Goal: Task Accomplishment & Management: Complete application form

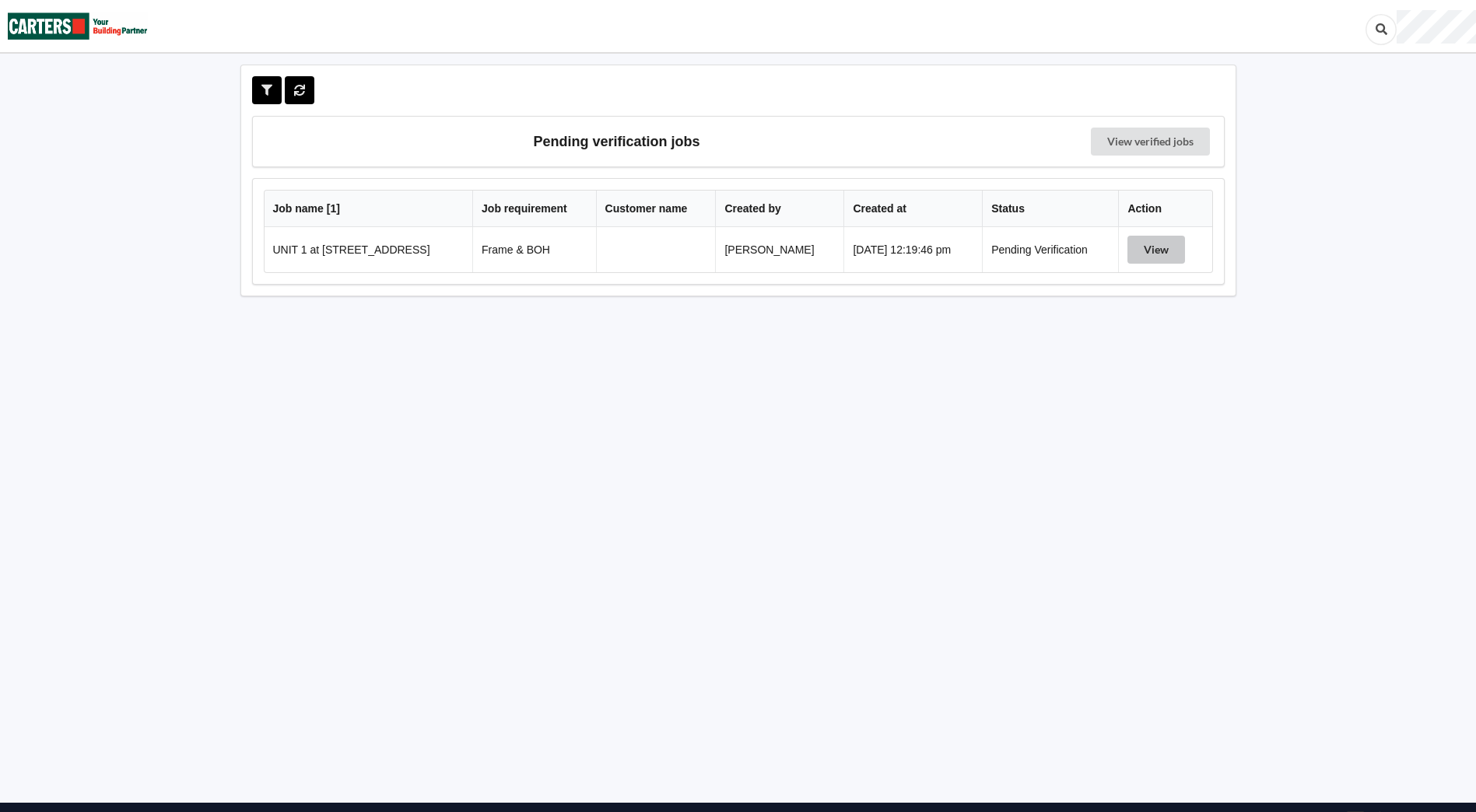
click at [1158, 253] on button "View" at bounding box center [1156, 250] width 58 height 28
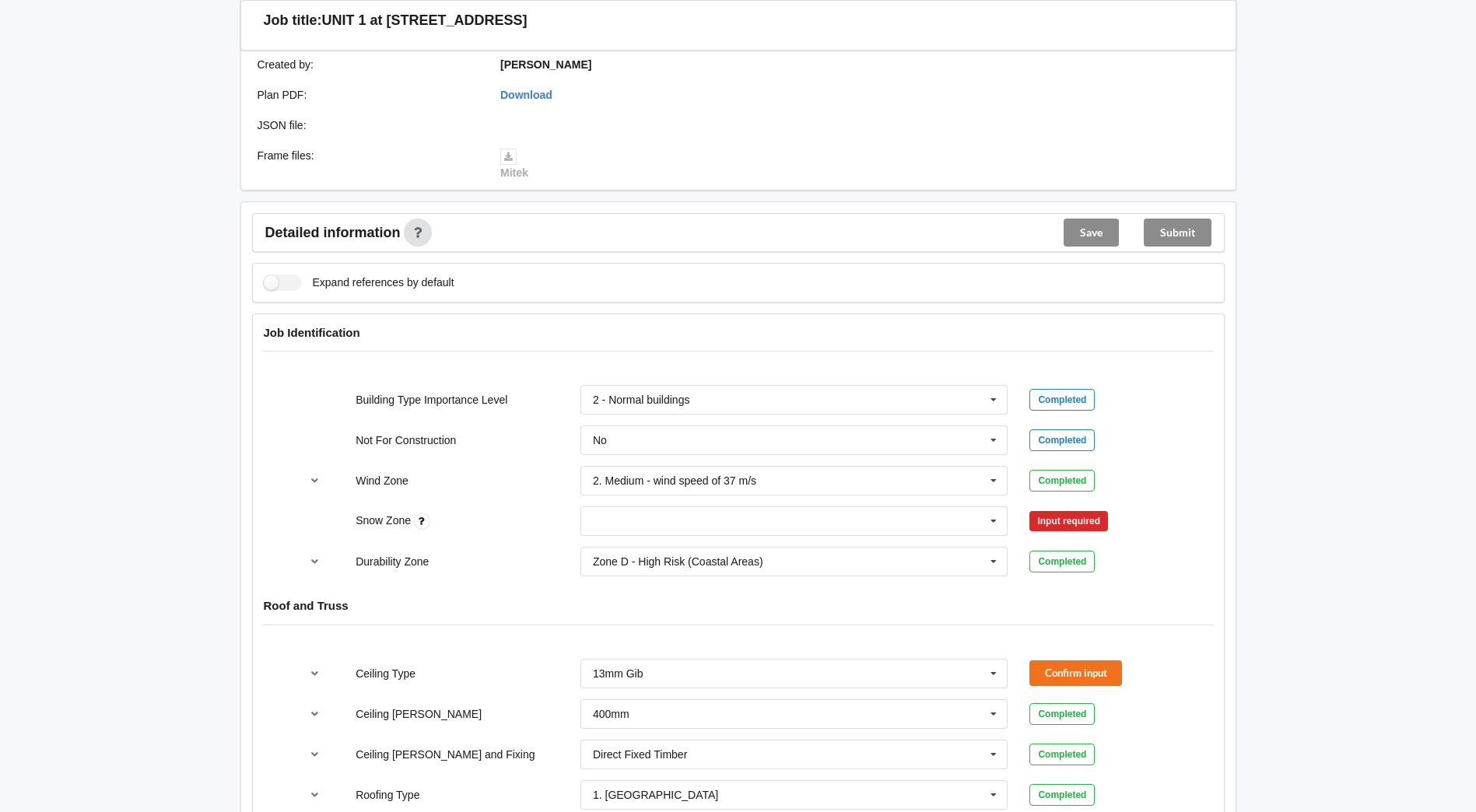
scroll to position [467, 0]
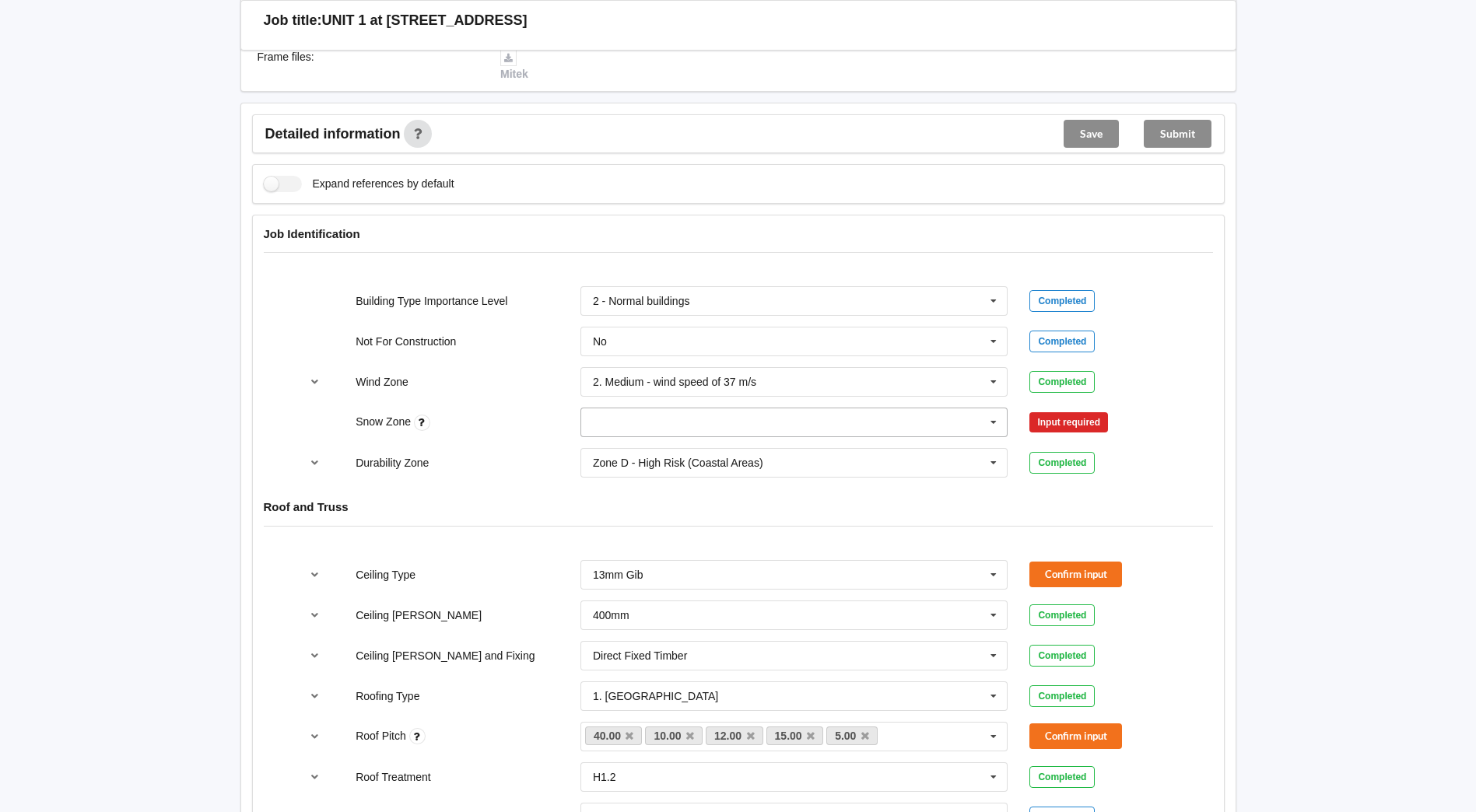
click at [992, 424] on icon at bounding box center [993, 423] width 24 height 29
click at [684, 451] on div "N0" at bounding box center [794, 451] width 426 height 29
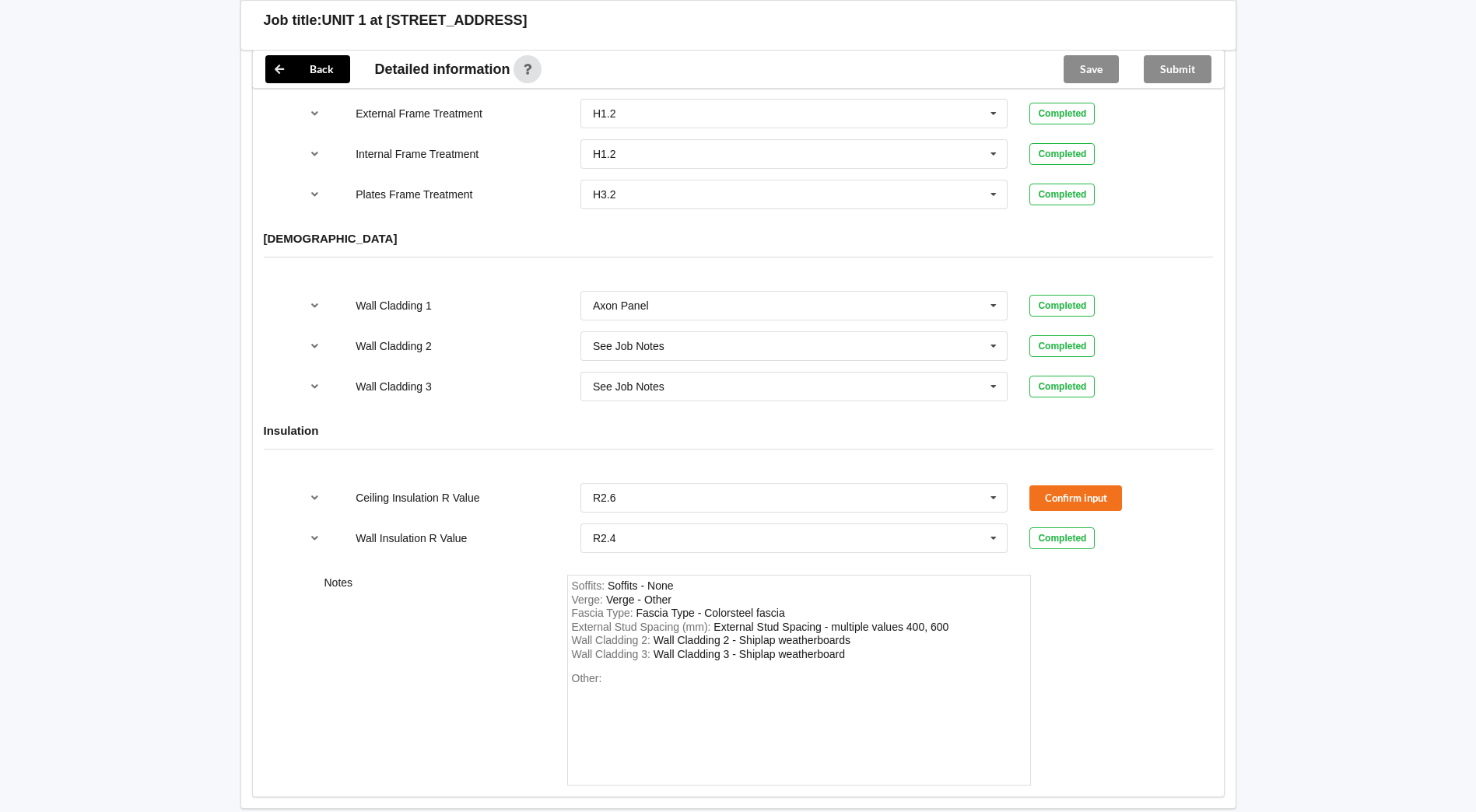
scroll to position [1789, 0]
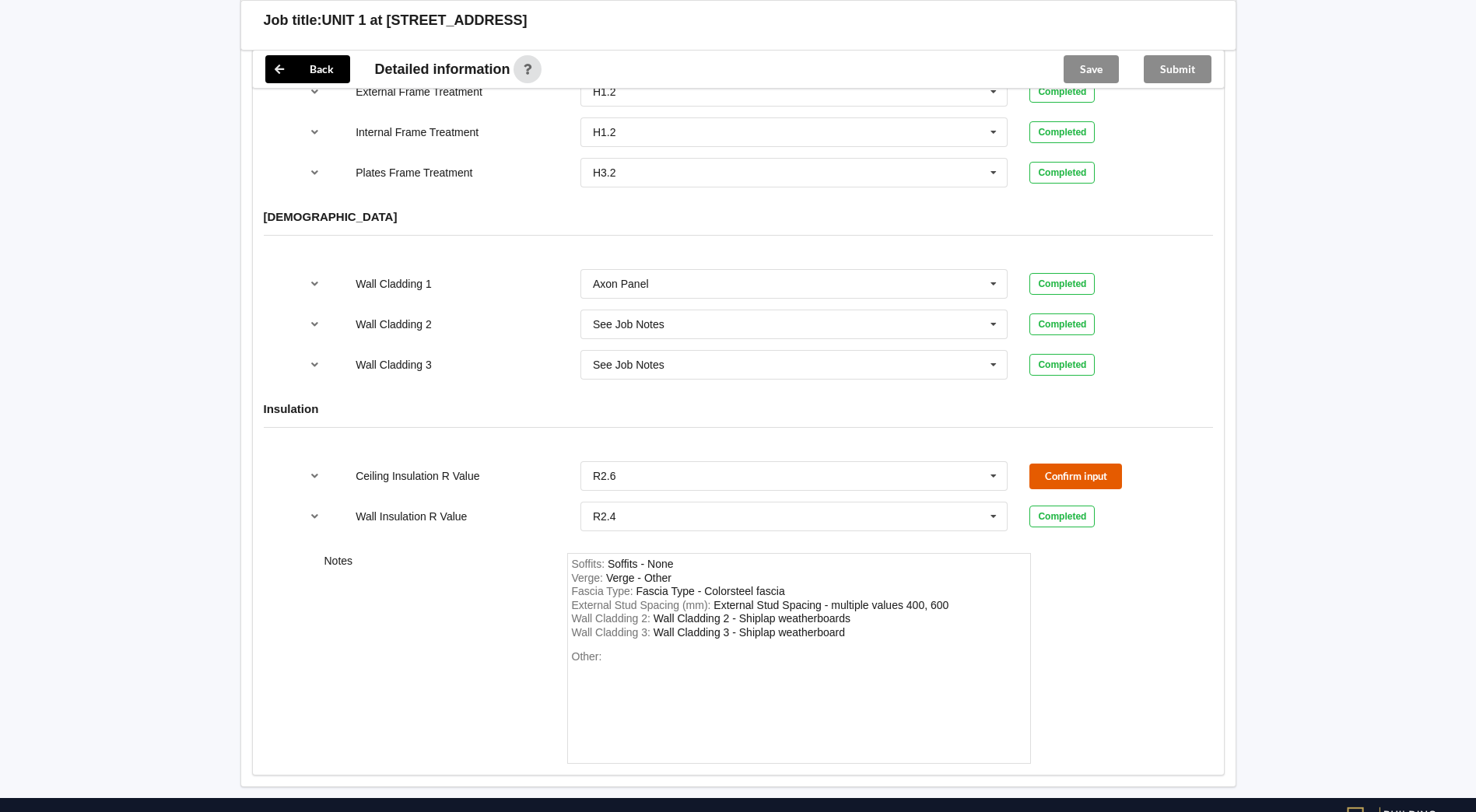
click at [1094, 474] on button "Confirm input" at bounding box center [1076, 476] width 93 height 25
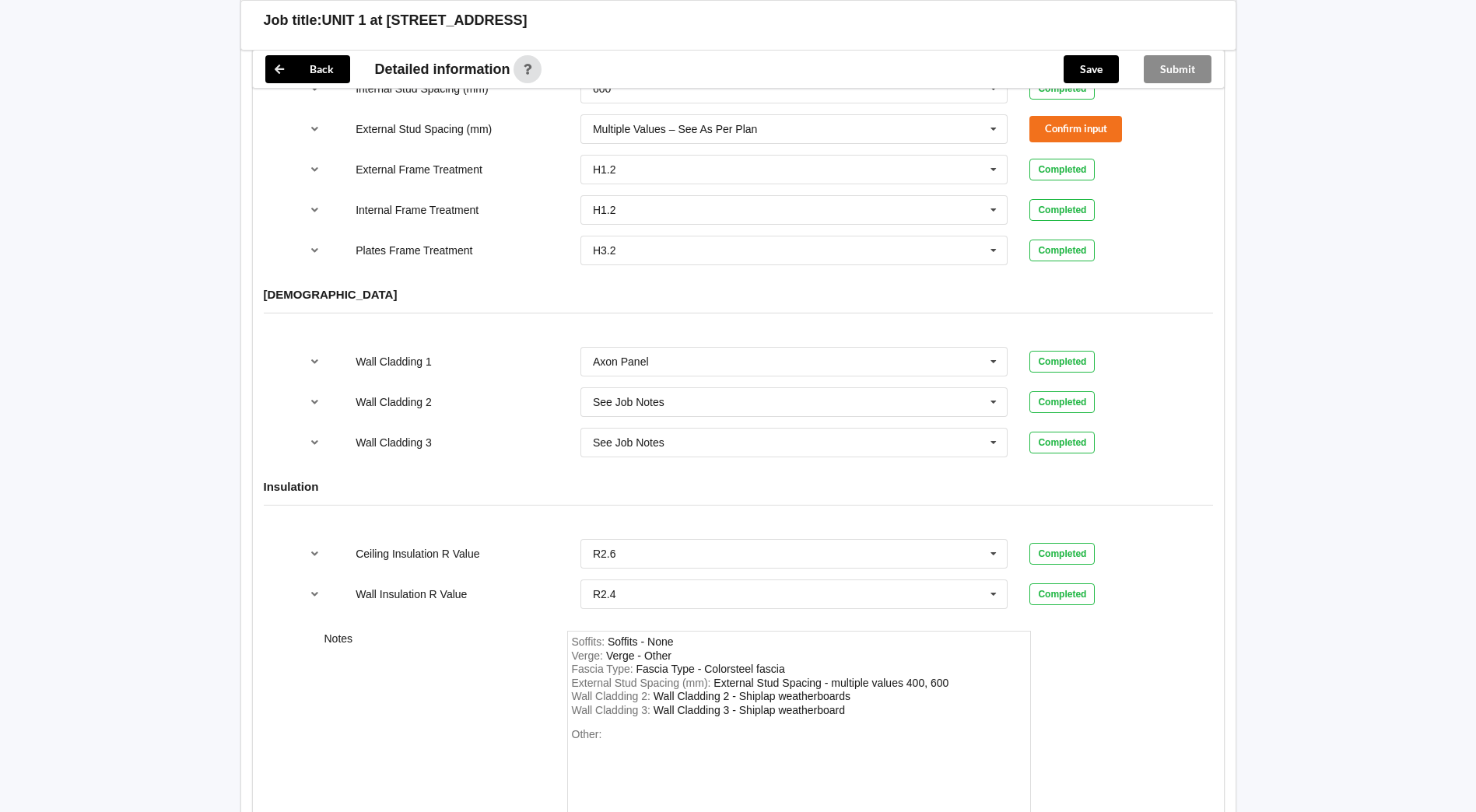
scroll to position [1556, 0]
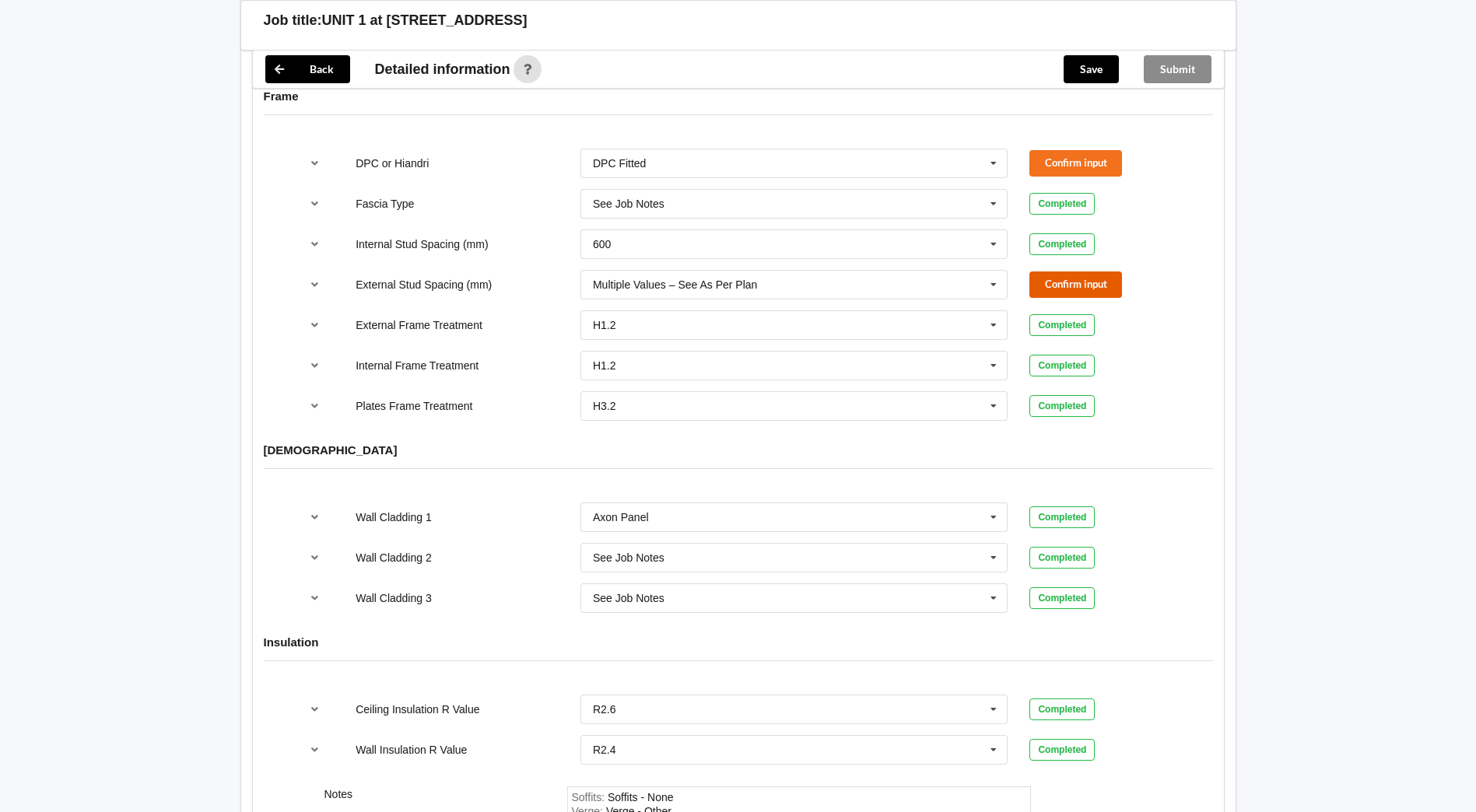
click at [1093, 291] on button "Confirm input" at bounding box center [1076, 284] width 93 height 25
click at [1078, 156] on button "Confirm input" at bounding box center [1076, 162] width 93 height 25
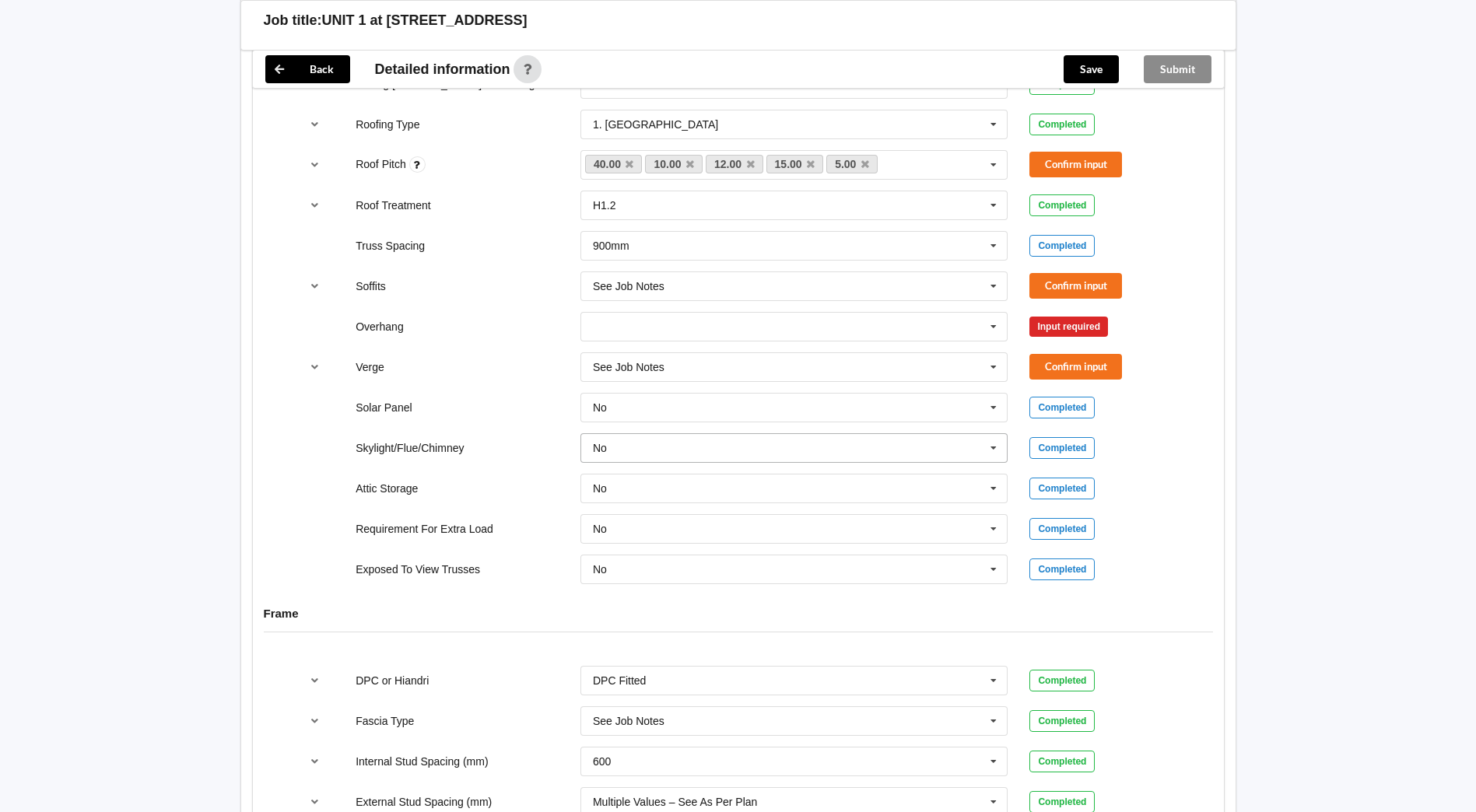
scroll to position [1011, 0]
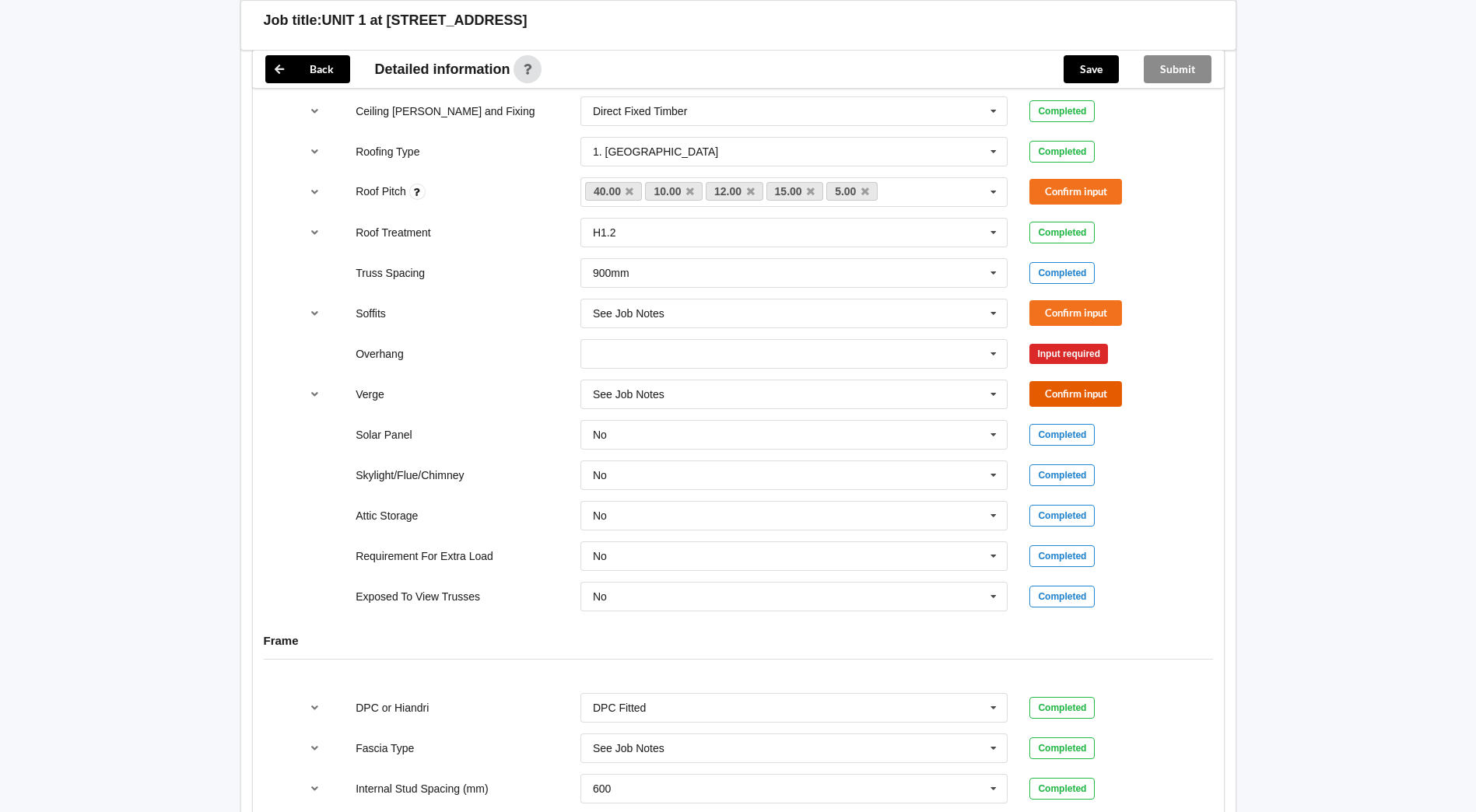
click at [1054, 388] on button "Confirm input" at bounding box center [1076, 394] width 93 height 25
click at [1045, 311] on button "Confirm input" at bounding box center [1076, 313] width 93 height 25
click at [983, 362] on icon at bounding box center [993, 354] width 24 height 29
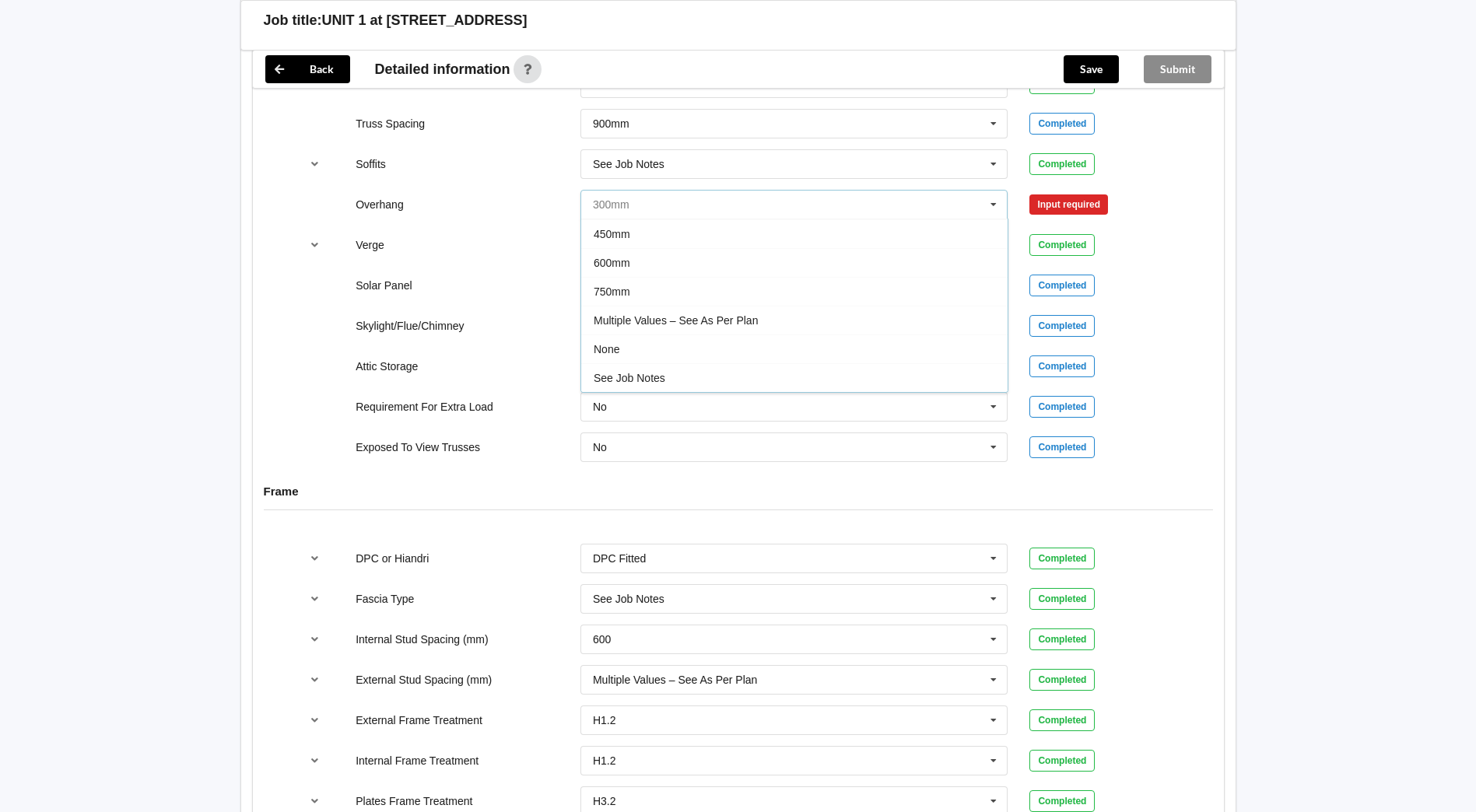
scroll to position [1166, 0]
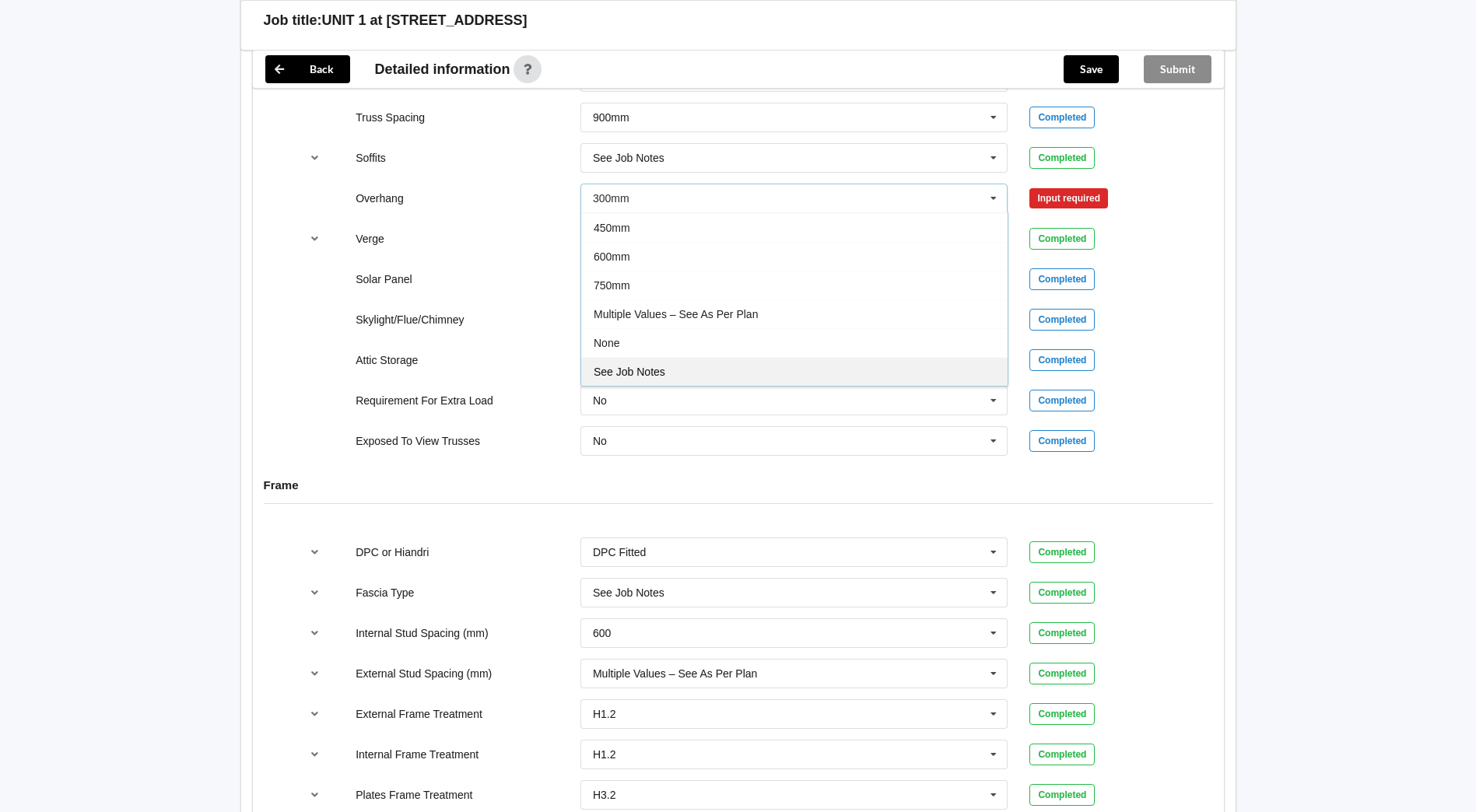
click at [705, 365] on div "See Job Notes" at bounding box center [794, 371] width 426 height 29
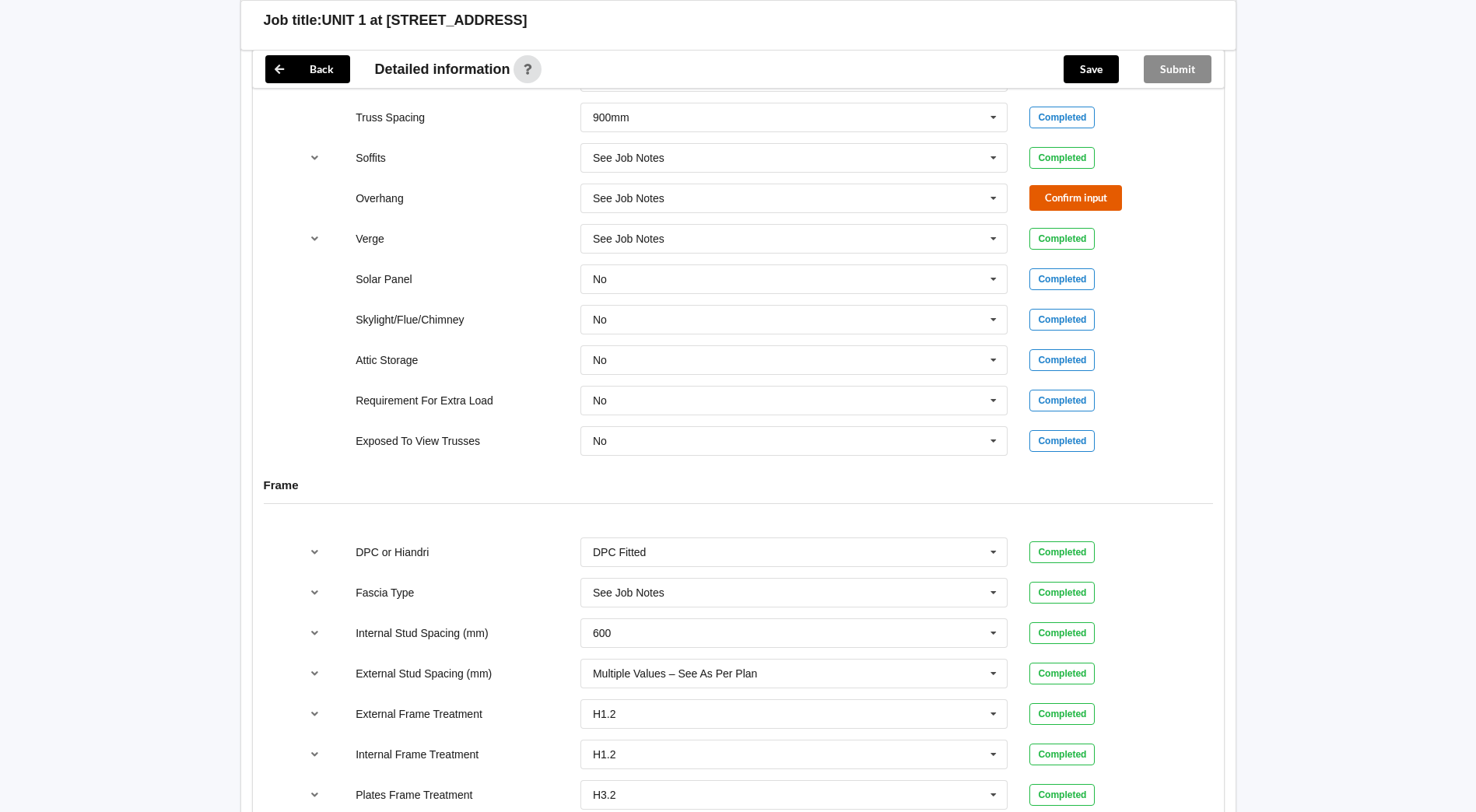
click at [1066, 192] on button "Confirm input" at bounding box center [1076, 197] width 93 height 25
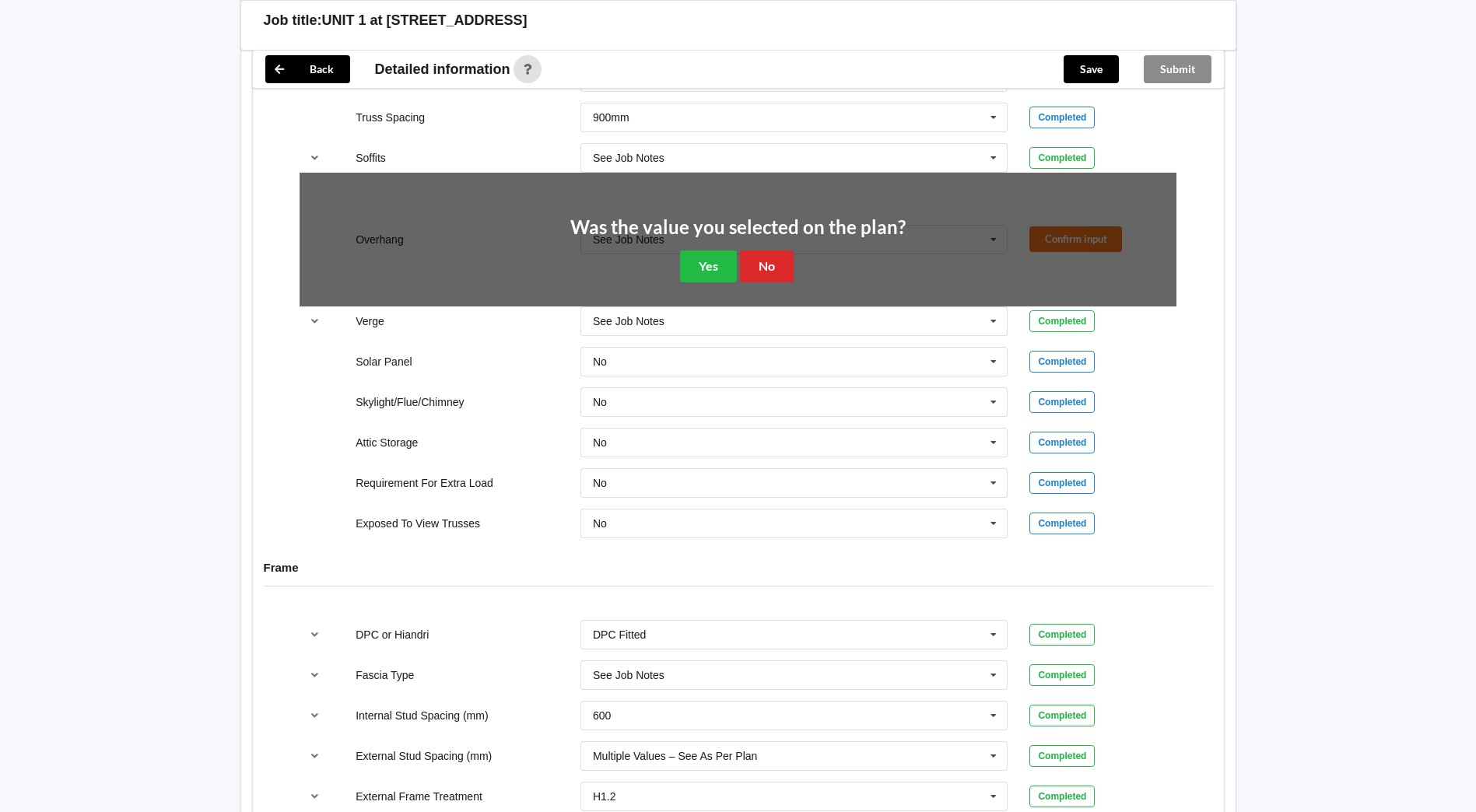
click at [676, 252] on div "Was the value you selected on the plan? Yes No" at bounding box center [738, 250] width 335 height 65
click at [695, 260] on button "Yes" at bounding box center [708, 266] width 57 height 32
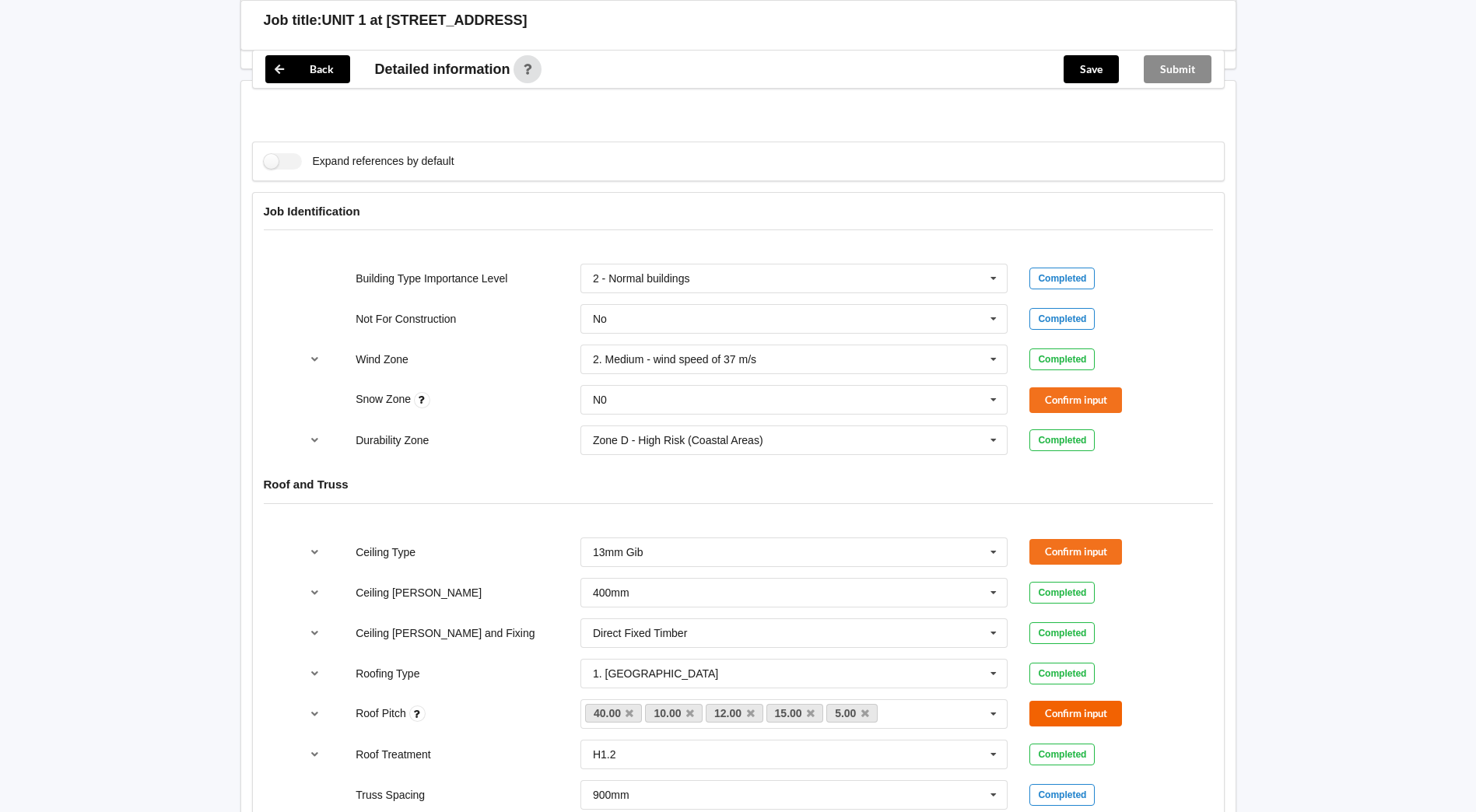
scroll to position [467, 0]
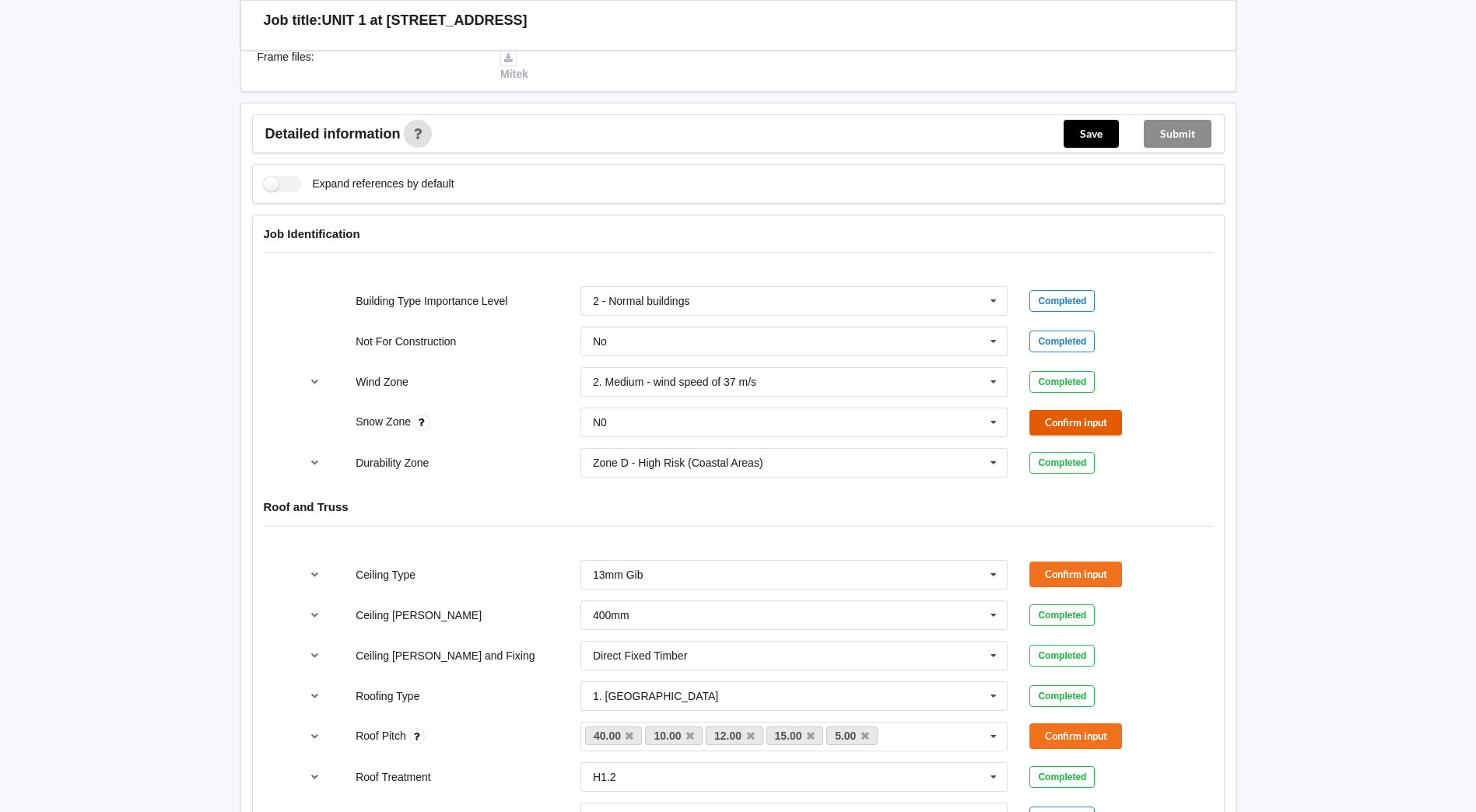
click at [1058, 423] on button "Confirm input" at bounding box center [1076, 422] width 93 height 25
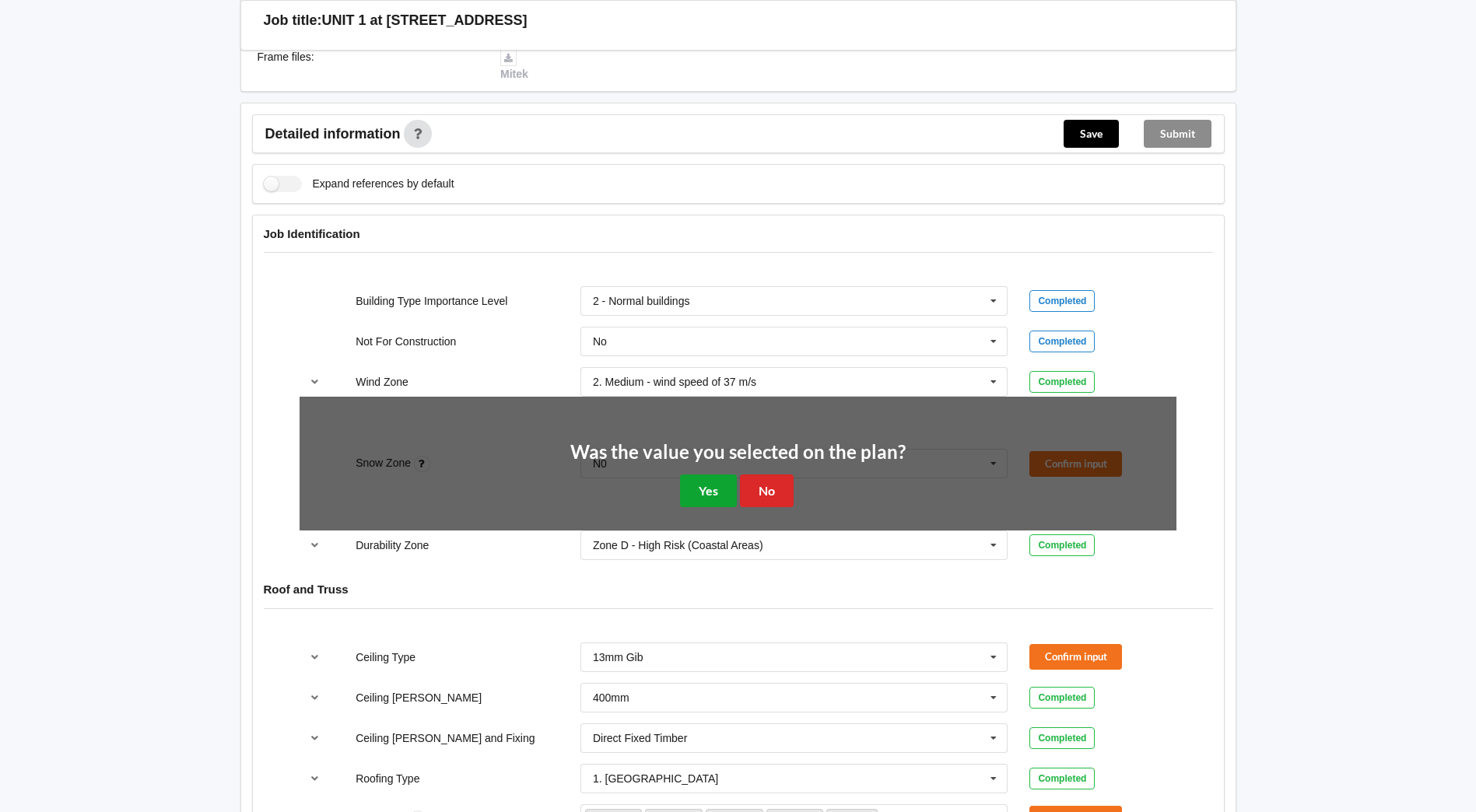
click at [720, 479] on button "Yes" at bounding box center [708, 490] width 57 height 32
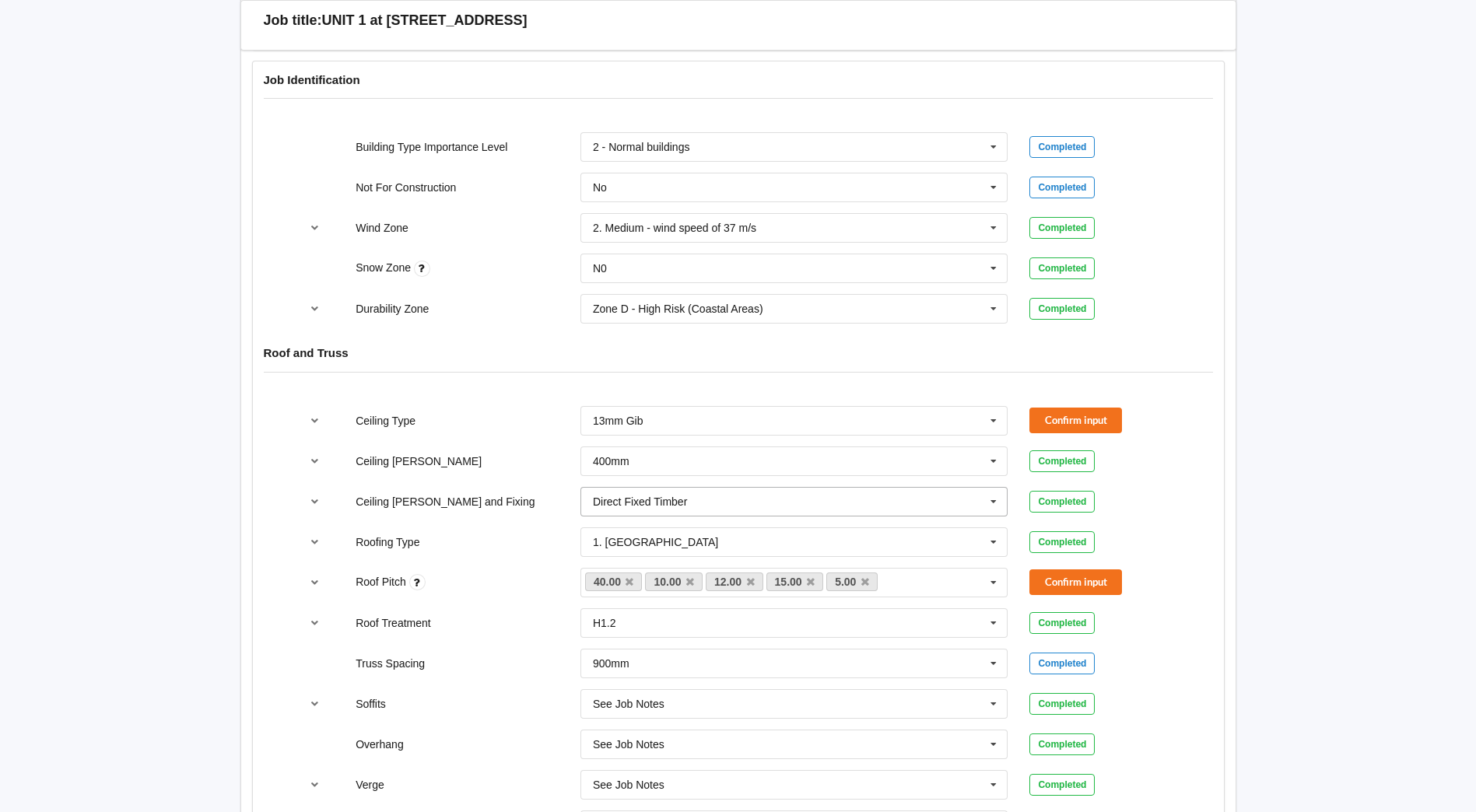
scroll to position [623, 0]
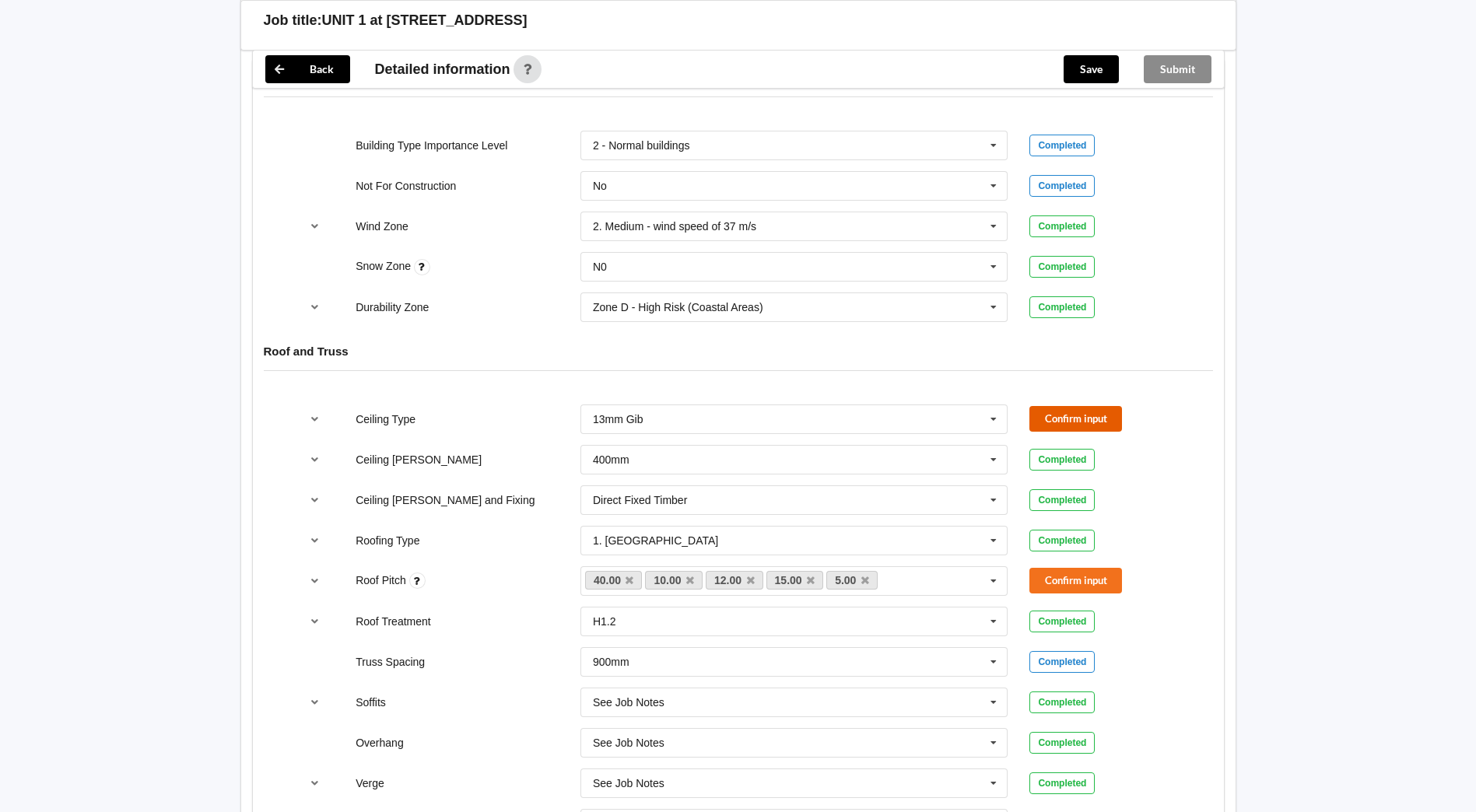
click at [1072, 418] on button "Confirm input" at bounding box center [1076, 418] width 93 height 25
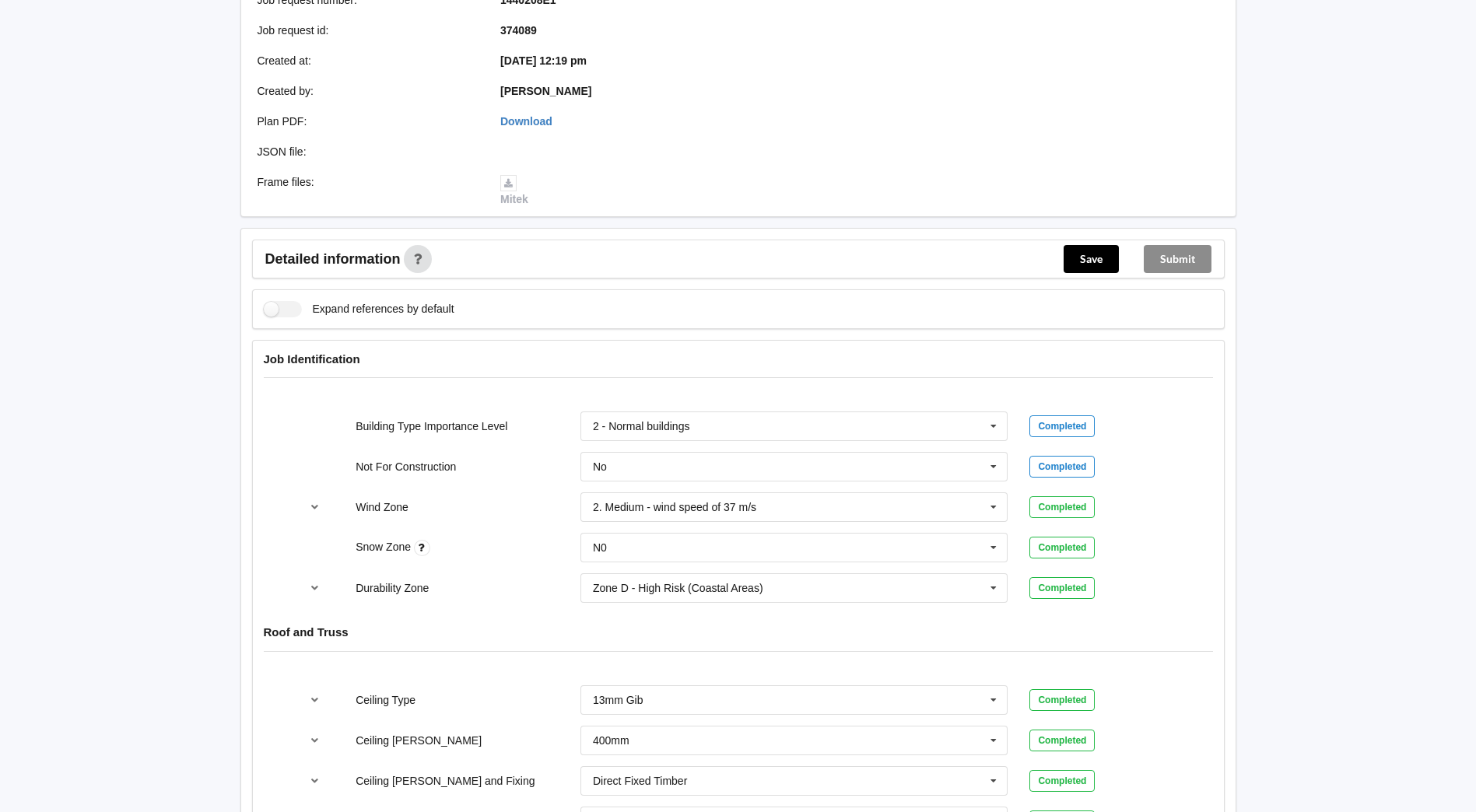
scroll to position [78, 0]
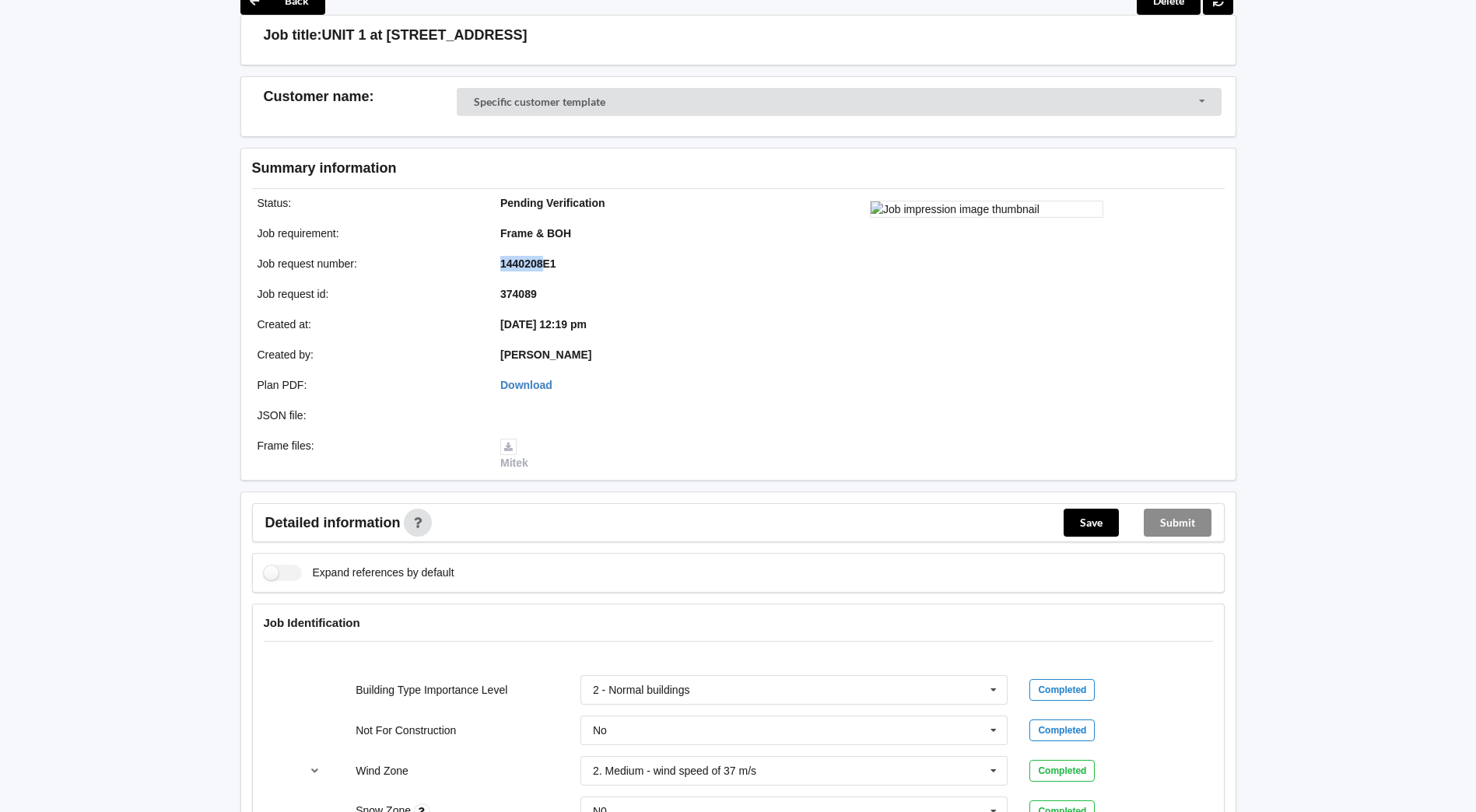
drag, startPoint x: 502, startPoint y: 260, endPoint x: 543, endPoint y: 261, distance: 41.0
click at [543, 261] on b "1440208E1" at bounding box center [528, 264] width 56 height 12
drag, startPoint x: 543, startPoint y: 261, endPoint x: 535, endPoint y: 262, distance: 8.1
copy b "1440208"
click at [648, 374] on div "Plan PDF : Download" at bounding box center [489, 385] width 497 height 26
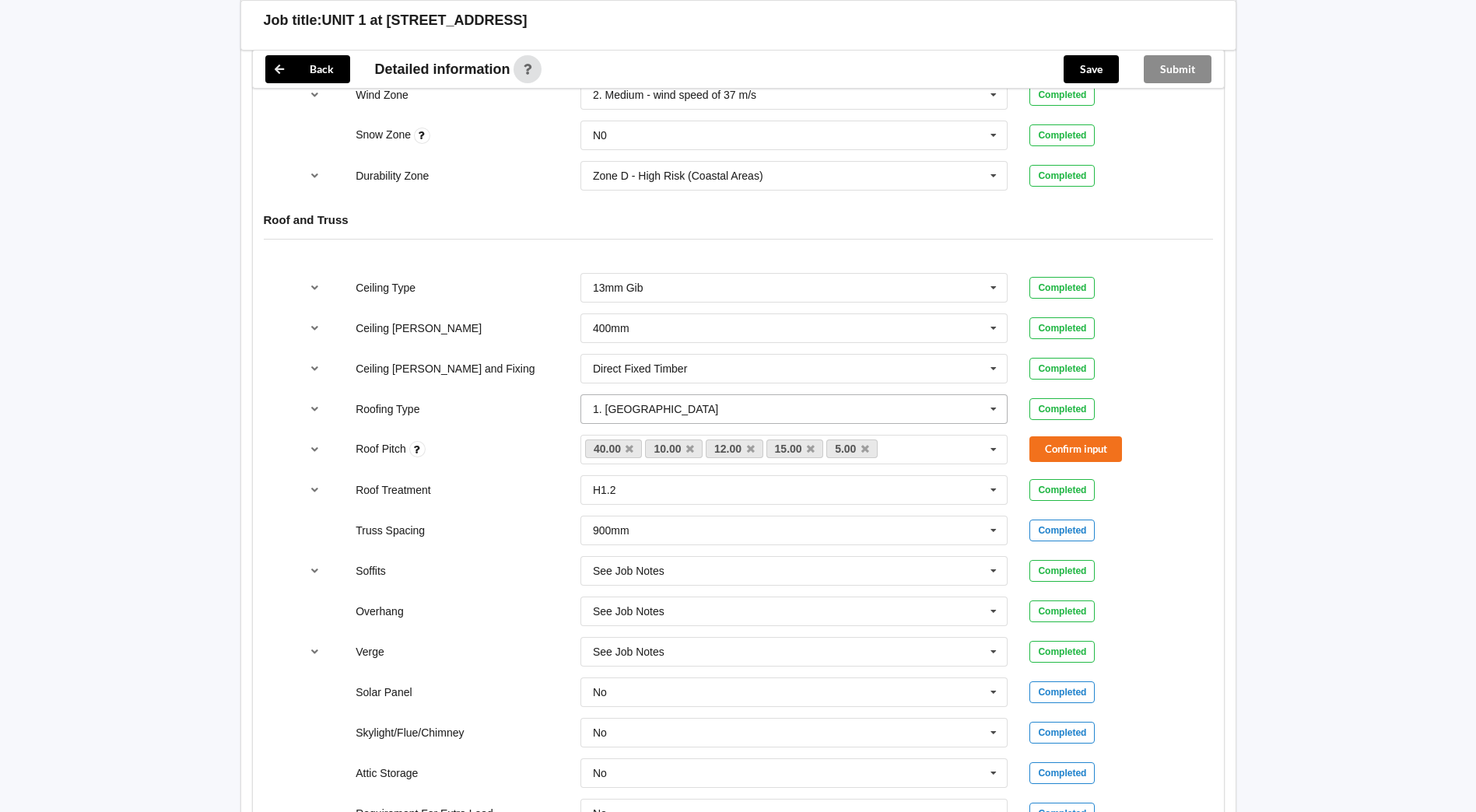
scroll to position [778, 0]
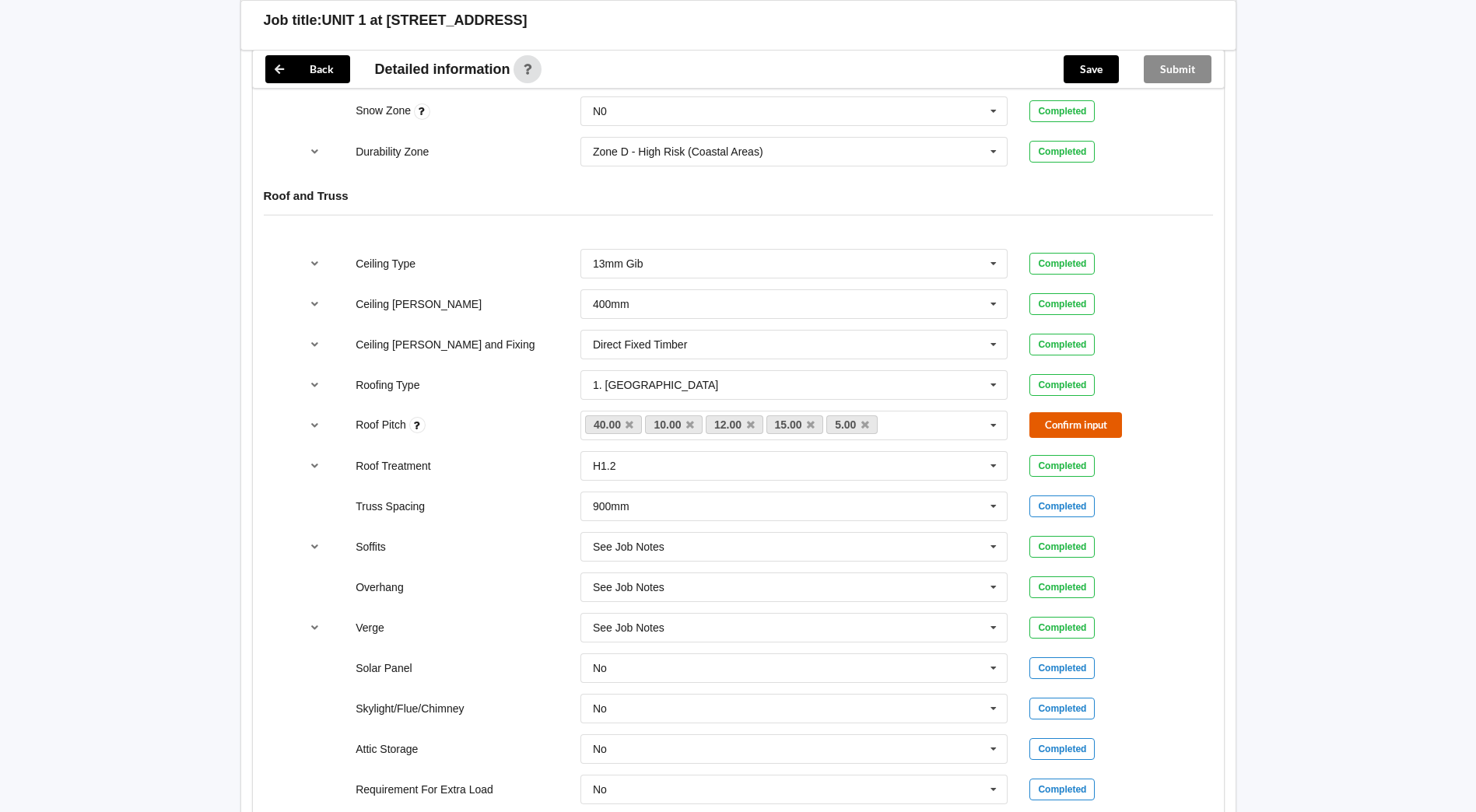
drag, startPoint x: 1092, startPoint y: 421, endPoint x: 920, endPoint y: 434, distance: 172.5
click at [1092, 421] on button "Confirm input" at bounding box center [1076, 424] width 93 height 25
click at [1144, 316] on div "Ceiling [PERSON_NAME] 400mm 400mm 450mm 600mm See Job Notes Completed" at bounding box center [738, 304] width 899 height 52
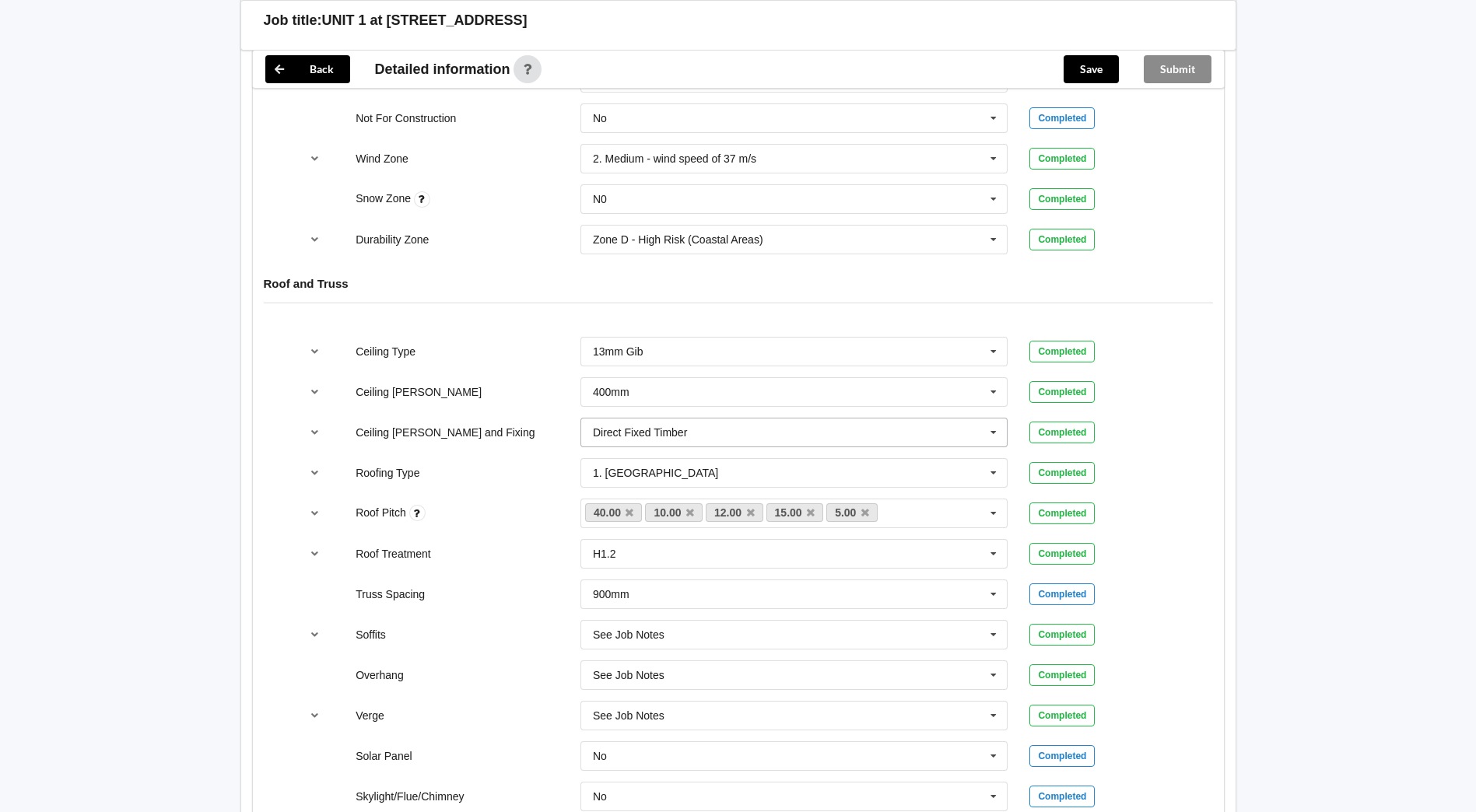
scroll to position [700, 0]
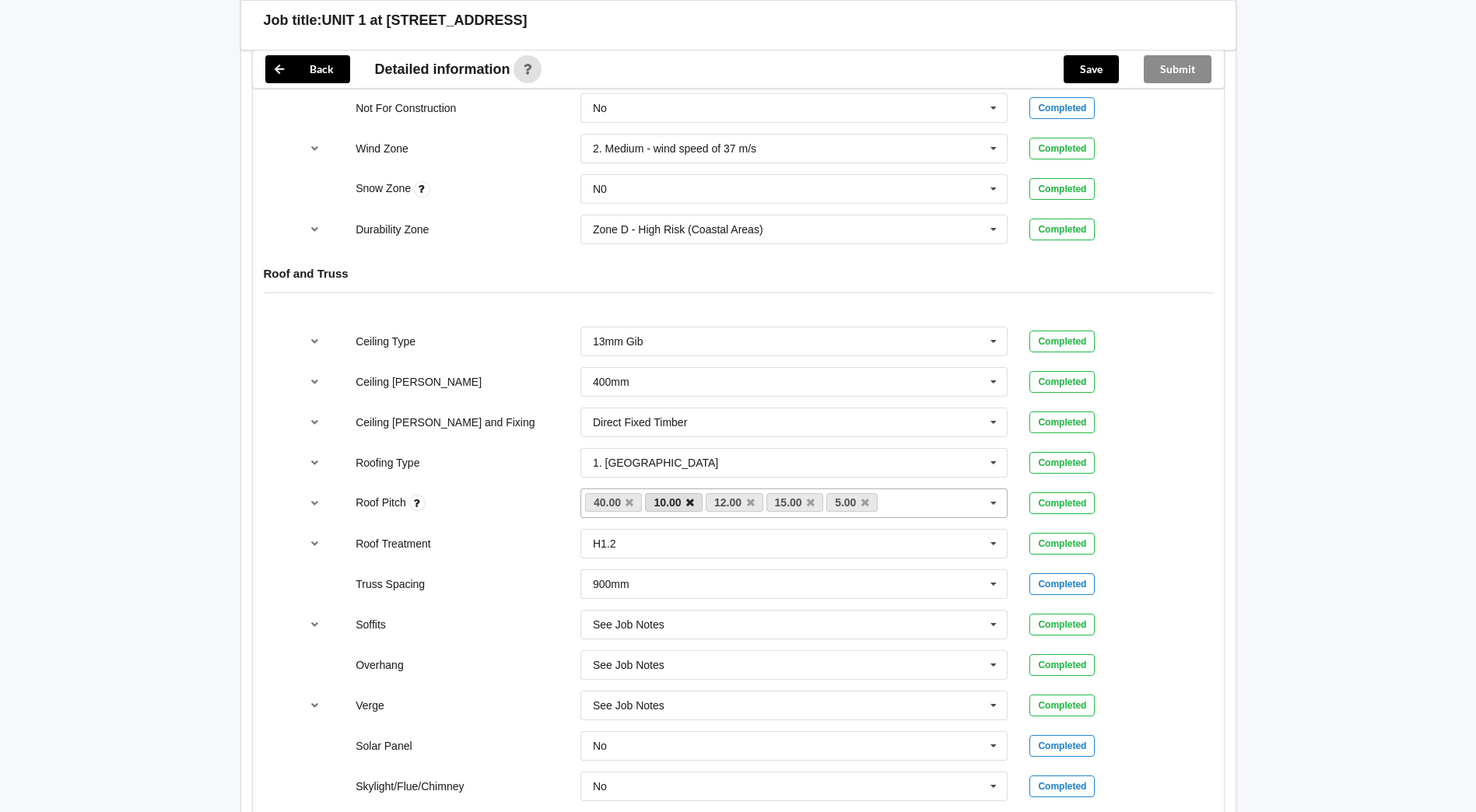
click at [693, 501] on icon at bounding box center [690, 503] width 8 height 10
click at [693, 501] on link "5.00" at bounding box center [671, 502] width 52 height 18
click at [685, 502] on icon at bounding box center [684, 503] width 8 height 10
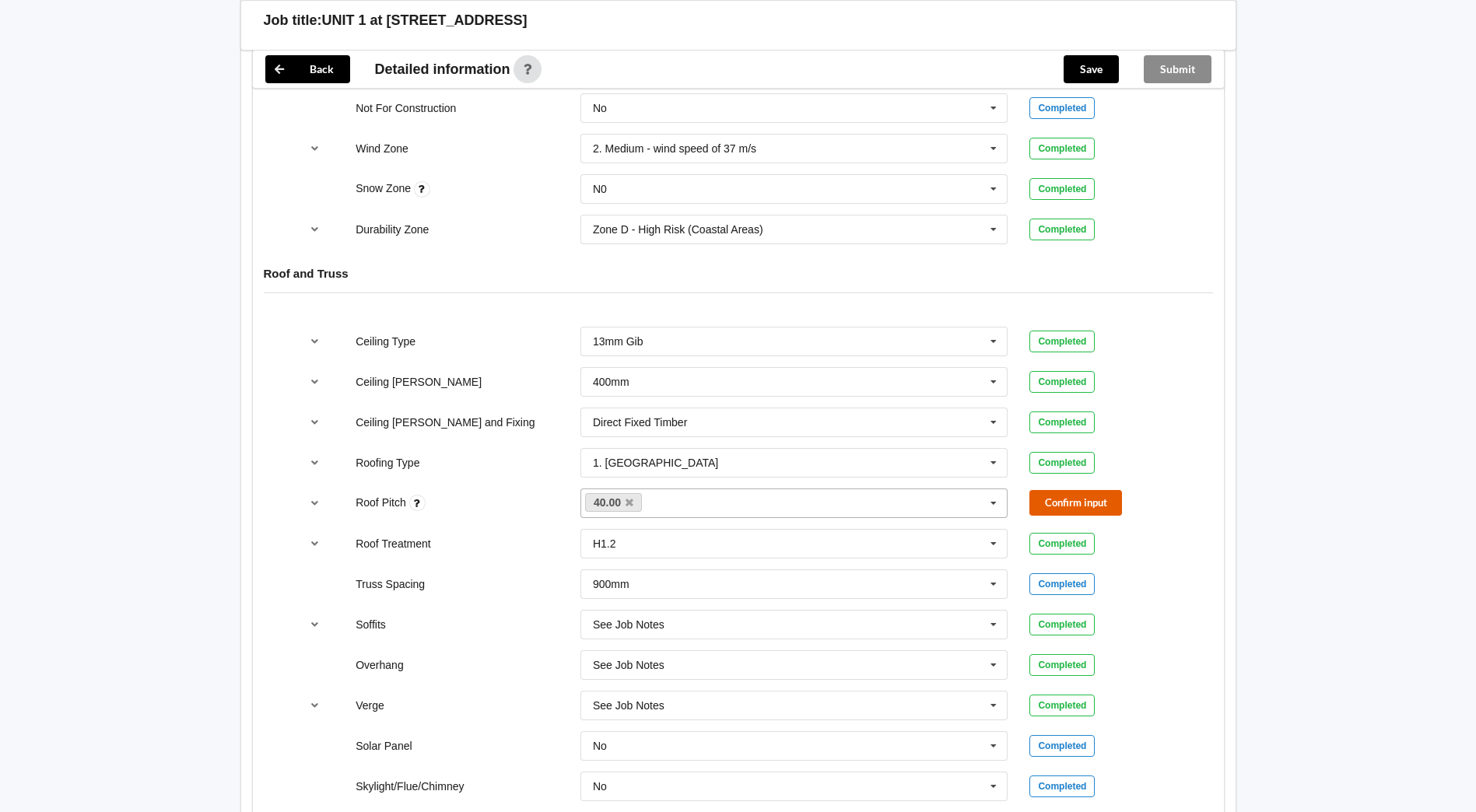
click at [1063, 496] on button "Confirm input" at bounding box center [1076, 502] width 93 height 25
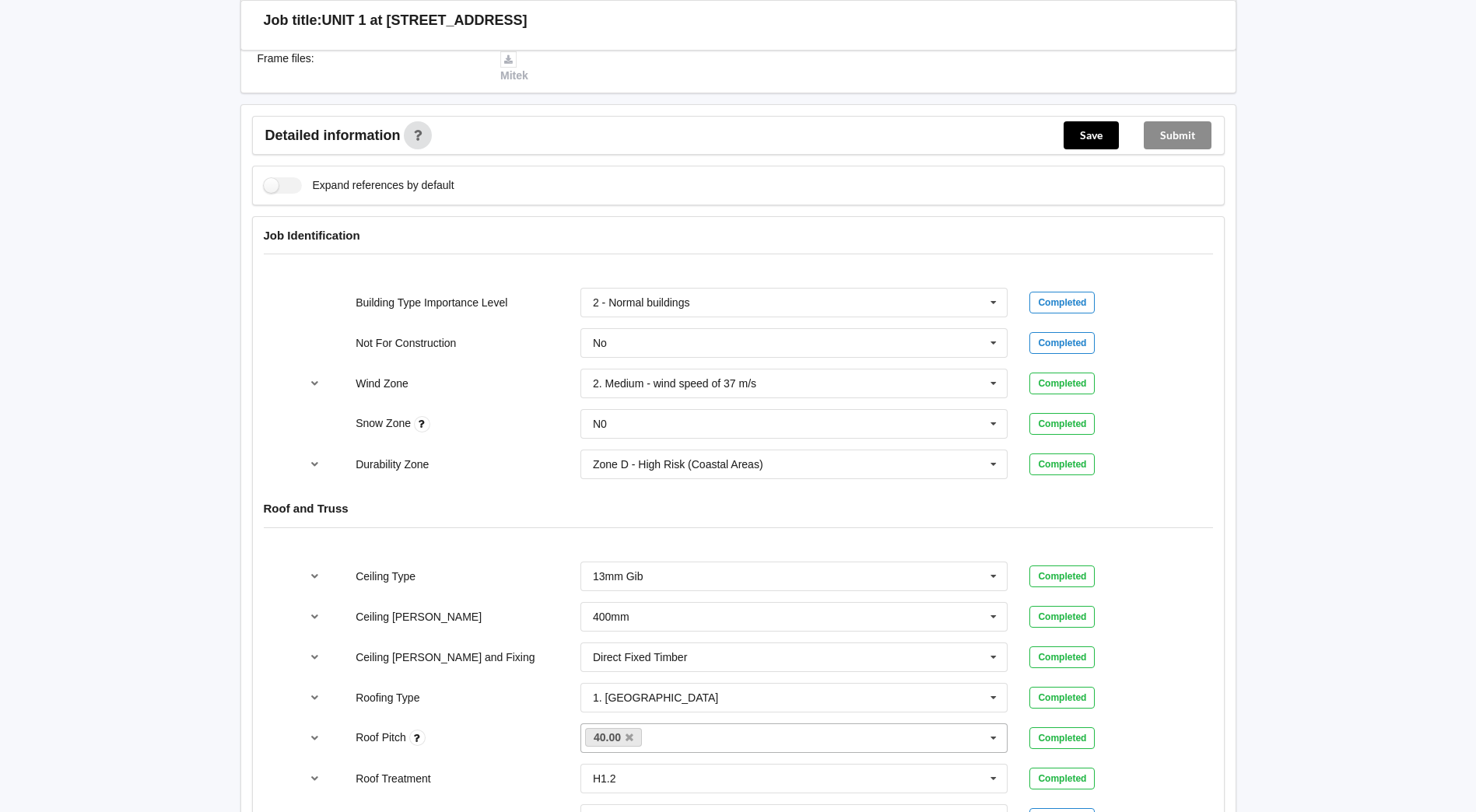
scroll to position [467, 0]
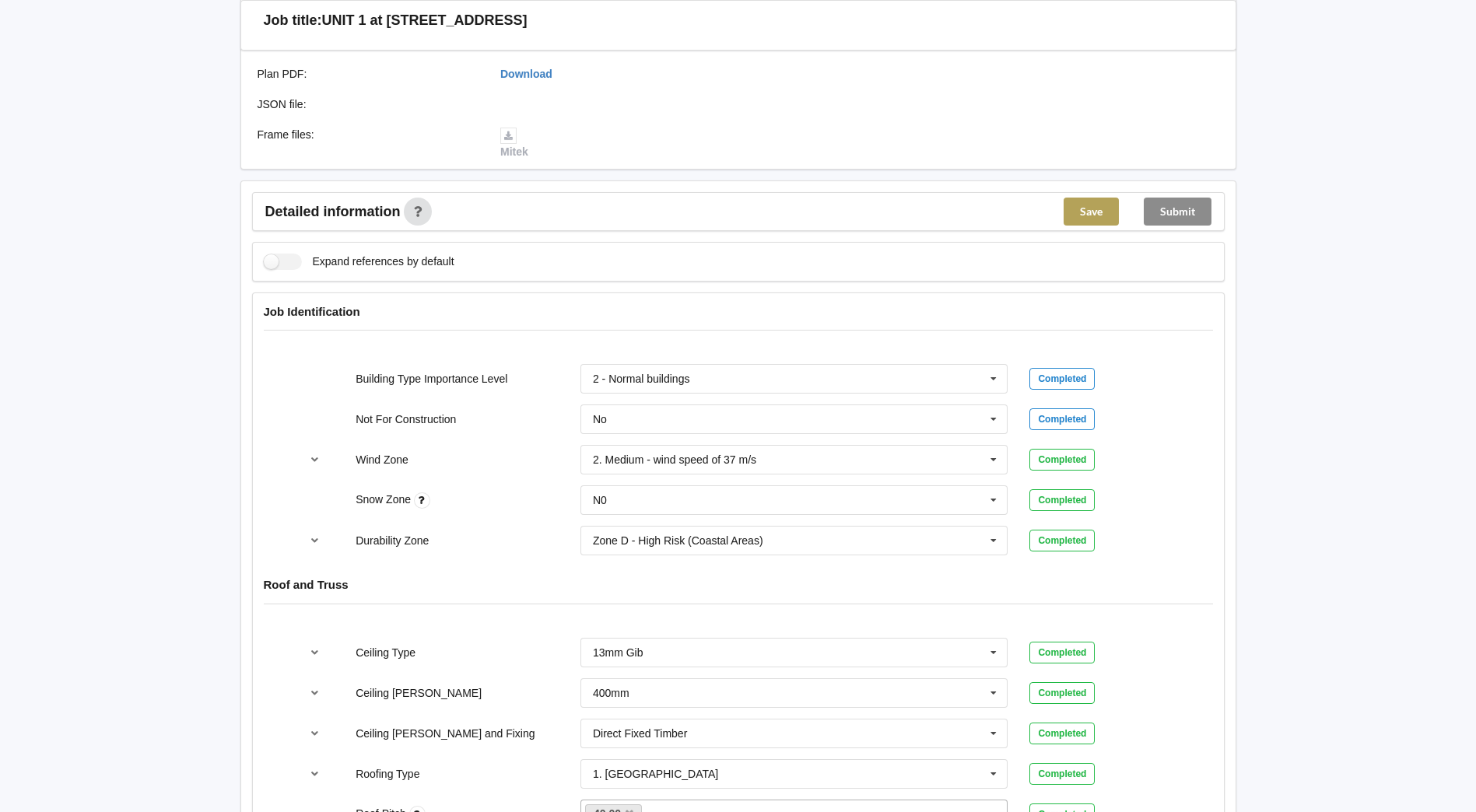
click at [1074, 215] on button "Save" at bounding box center [1091, 211] width 55 height 28
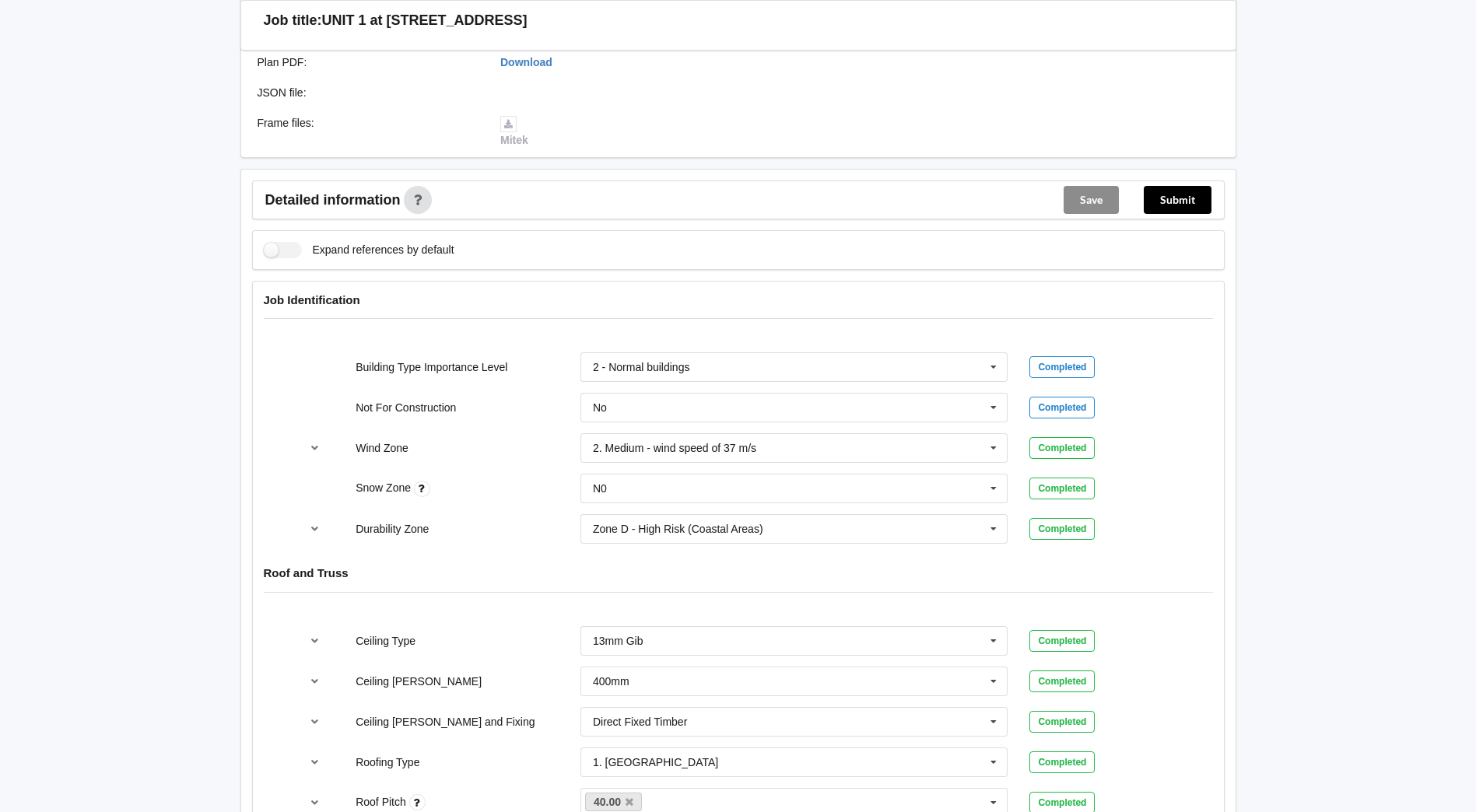
scroll to position [148, 0]
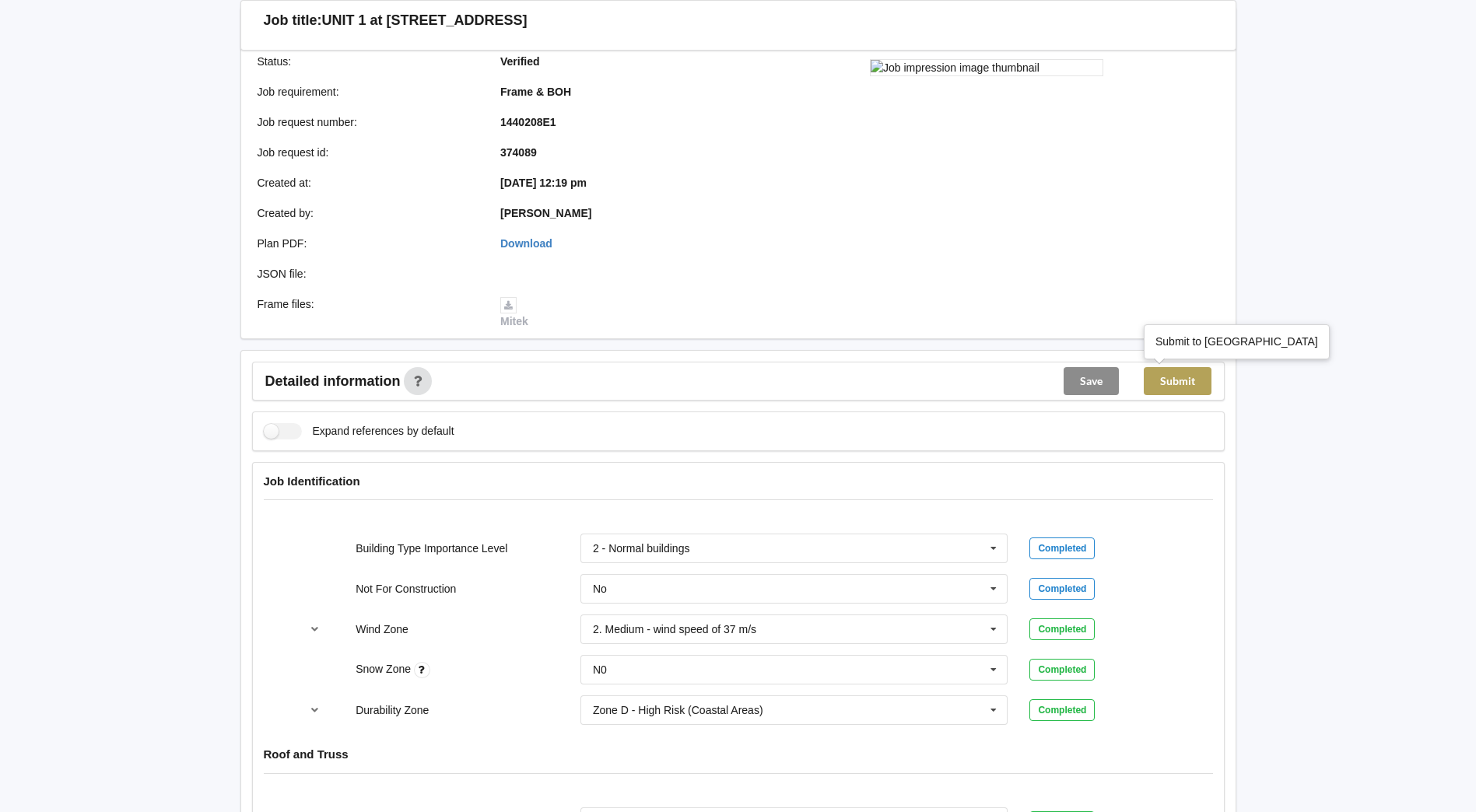
click at [1187, 383] on button "Submit" at bounding box center [1178, 381] width 68 height 28
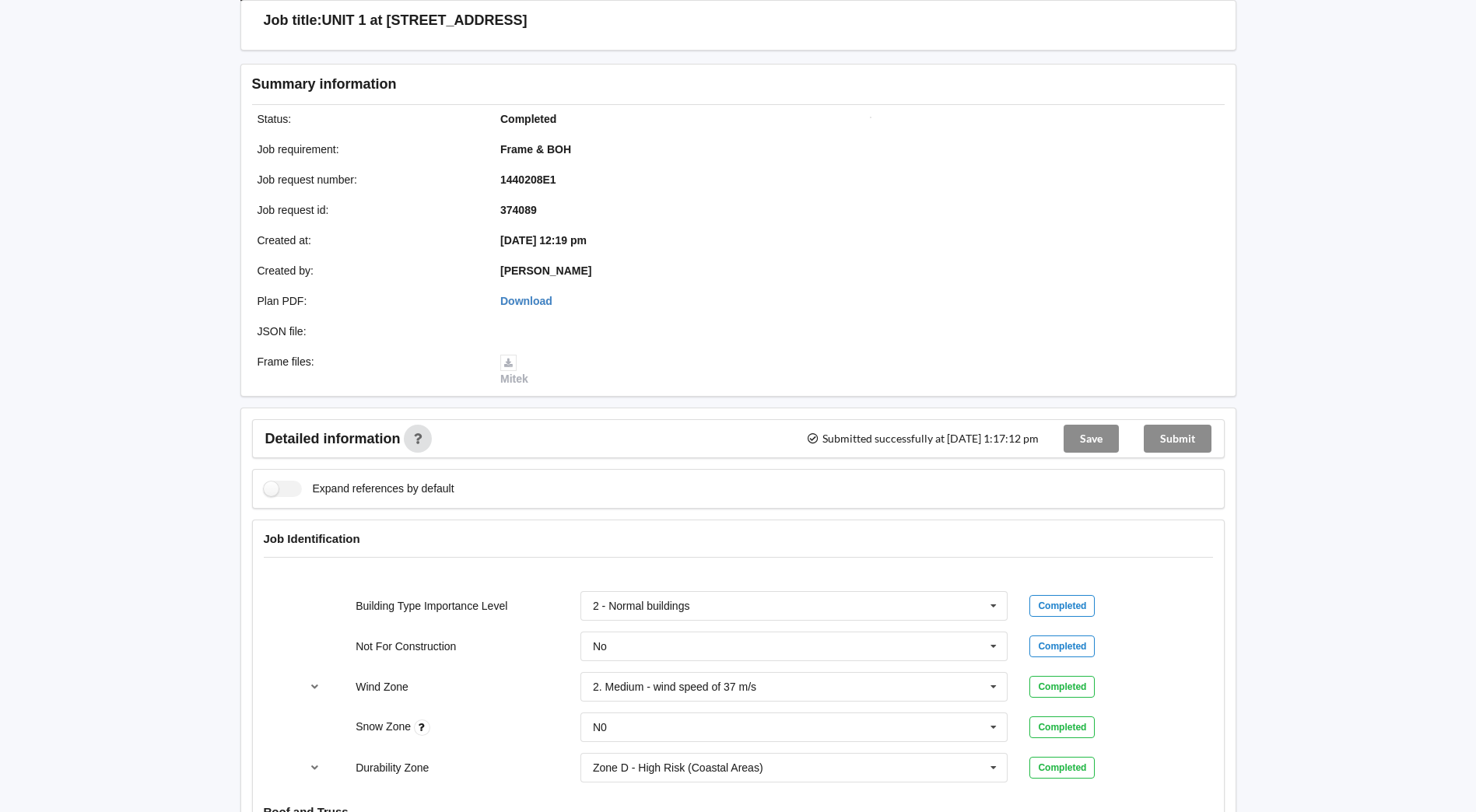
scroll to position [0, 0]
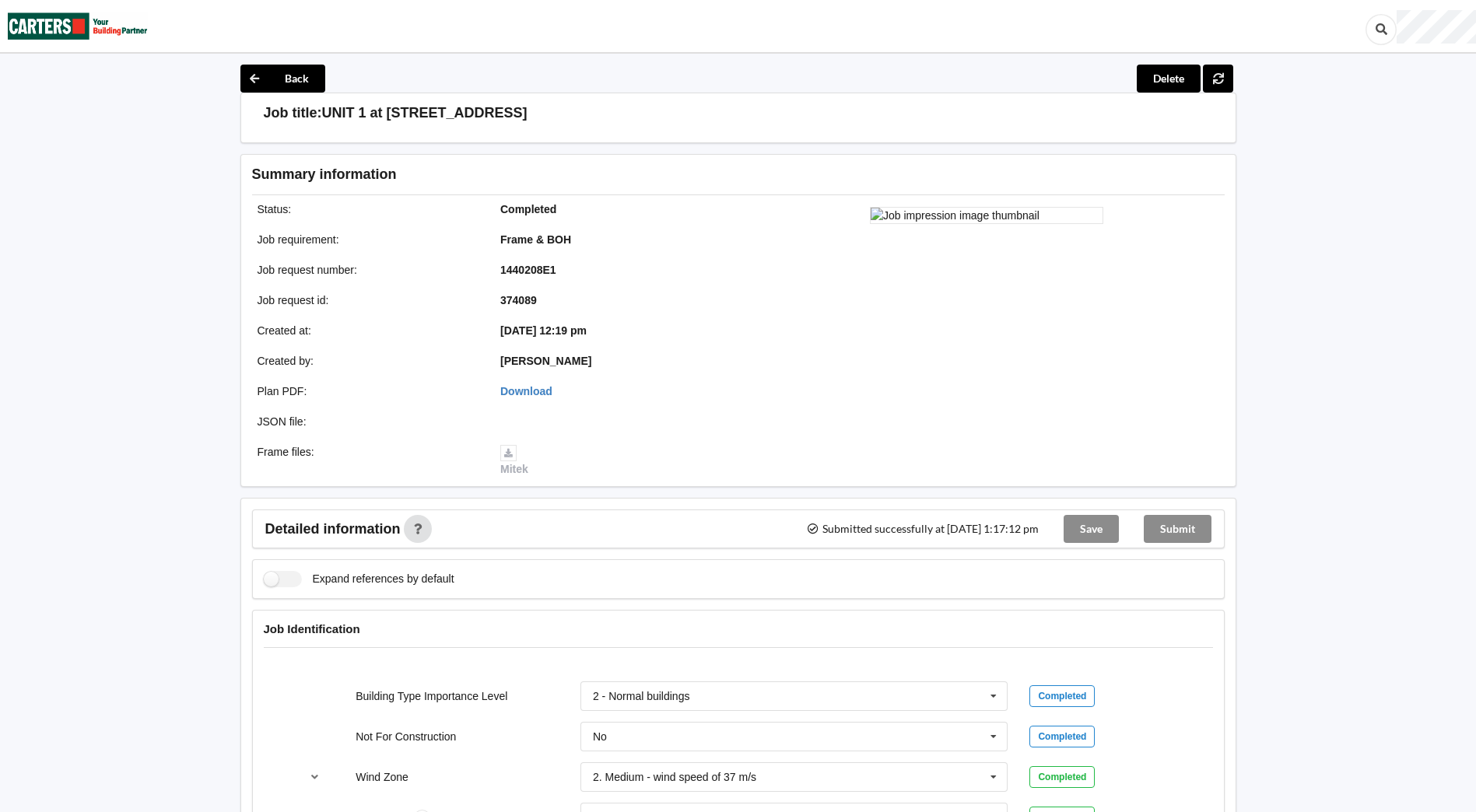
drag, startPoint x: 324, startPoint y: 111, endPoint x: 569, endPoint y: 108, distance: 245.0
click at [569, 108] on div "Job title: [STREET_ADDRESS]" at bounding box center [744, 113] width 961 height 17
drag, startPoint x: 569, startPoint y: 108, endPoint x: 479, endPoint y: 106, distance: 90.0
copy h3 "UNIT 1 at [STREET_ADDRESS]"
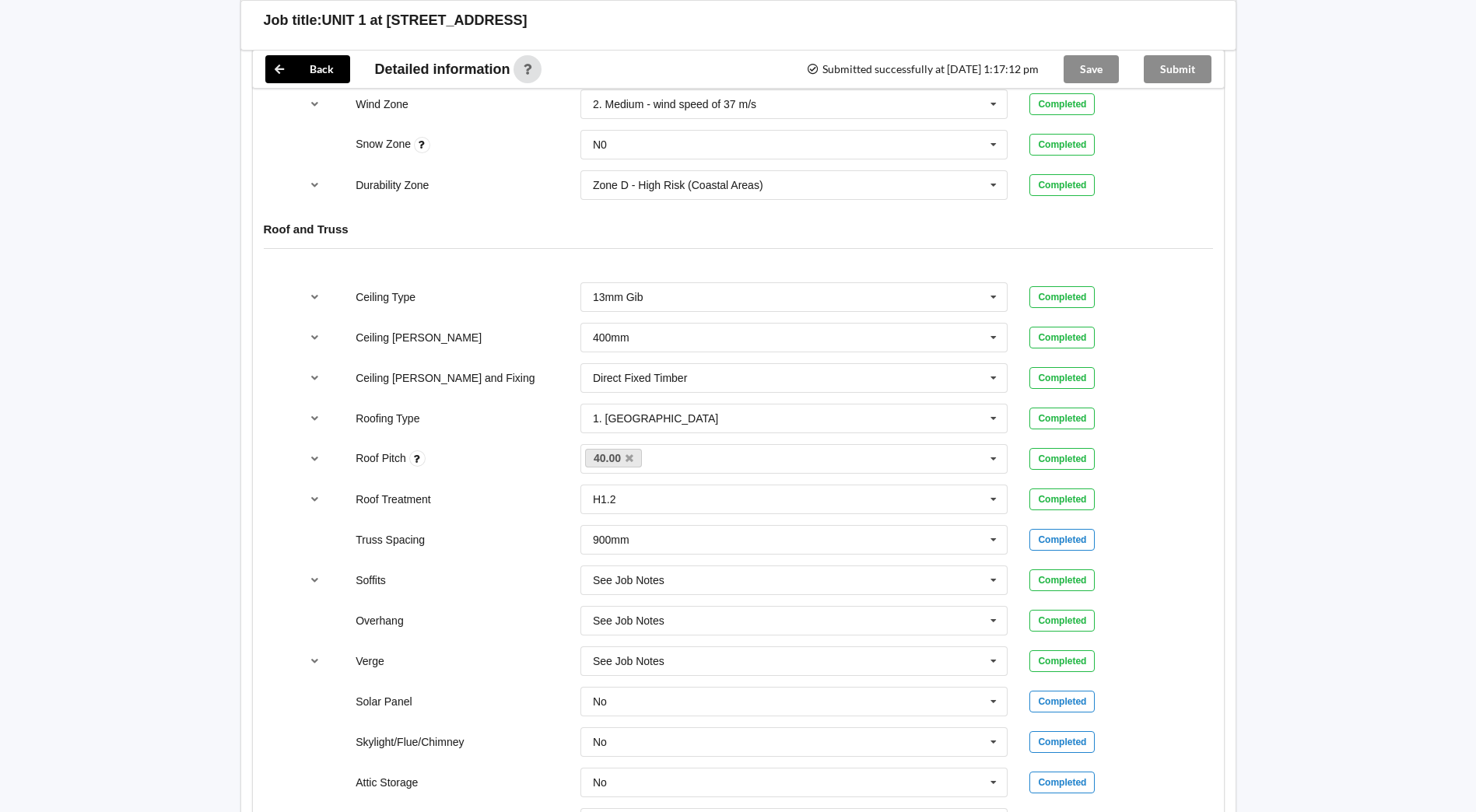
scroll to position [700, 0]
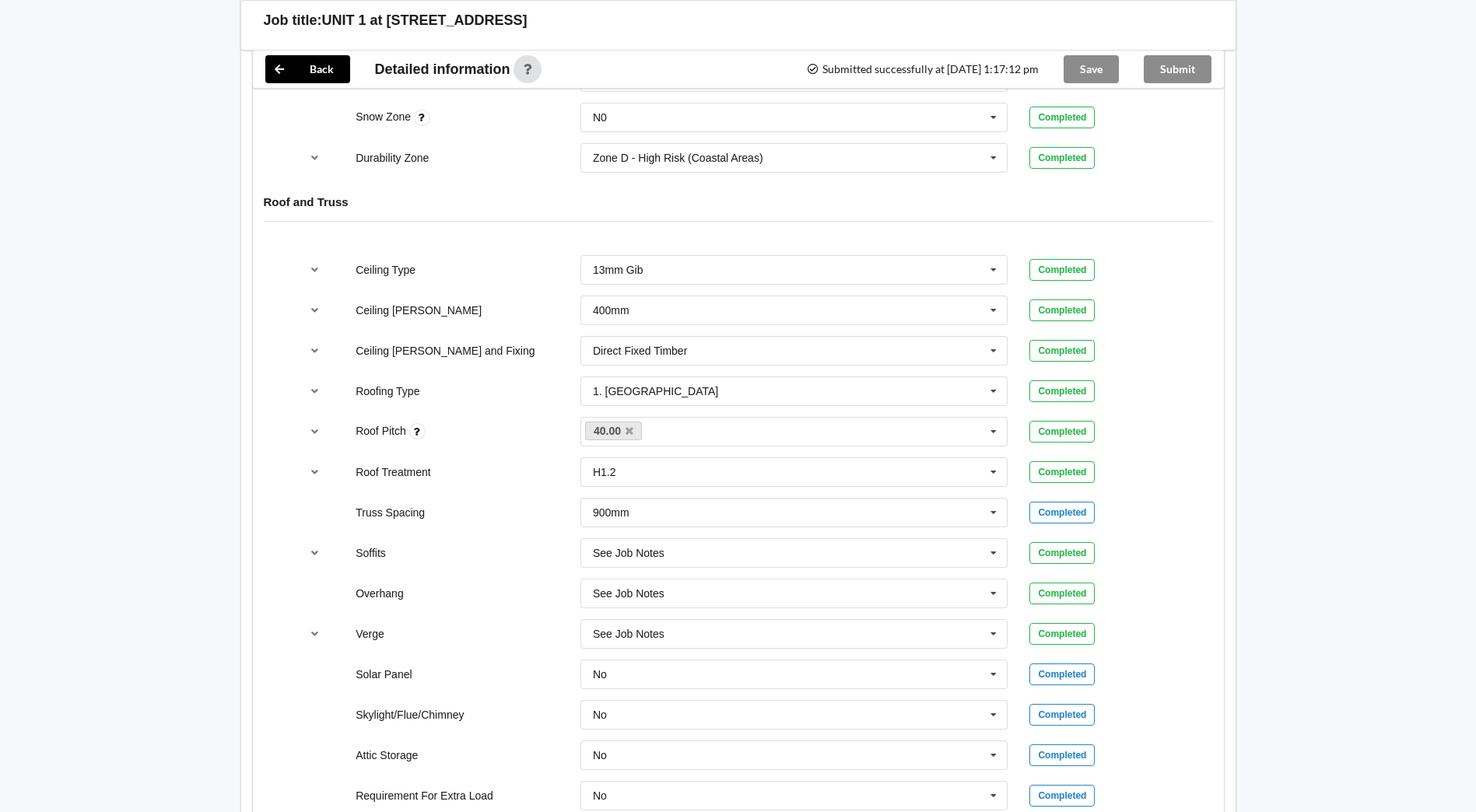
drag, startPoint x: 604, startPoint y: 267, endPoint x: 506, endPoint y: 267, distance: 98.0
click at [507, 267] on div "Ceiling Type 13mm Gib 10mm Gib 12mm MDF 12mm Ply 13mm Gib None See Job Notes Co…" at bounding box center [738, 270] width 899 height 52
click at [654, 270] on input "text" at bounding box center [795, 270] width 426 height 28
drag, startPoint x: 653, startPoint y: 270, endPoint x: 645, endPoint y: 270, distance: 8.0
click at [645, 270] on input "text" at bounding box center [795, 270] width 426 height 28
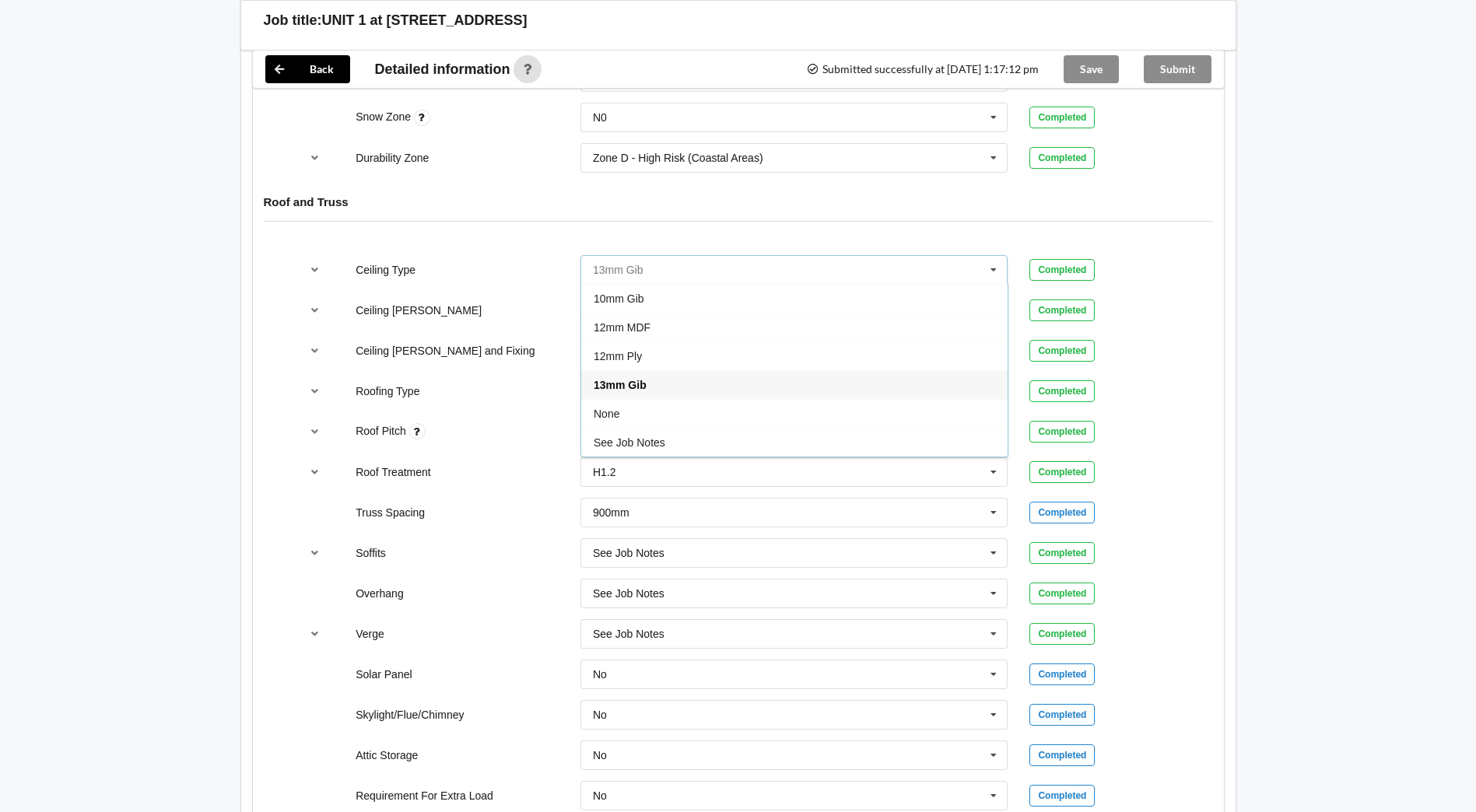
click at [645, 270] on input "text" at bounding box center [795, 270] width 426 height 28
click at [514, 270] on div "Ceiling Type" at bounding box center [457, 270] width 224 height 16
drag, startPoint x: 642, startPoint y: 269, endPoint x: 565, endPoint y: 268, distance: 77.0
click at [565, 268] on div "Ceiling Type 13mm Gib 10mm Gib 12mm MDF 12mm Ply 13mm Gib None See Job Notes Co…" at bounding box center [738, 270] width 899 height 52
copy div "13mm Gib"
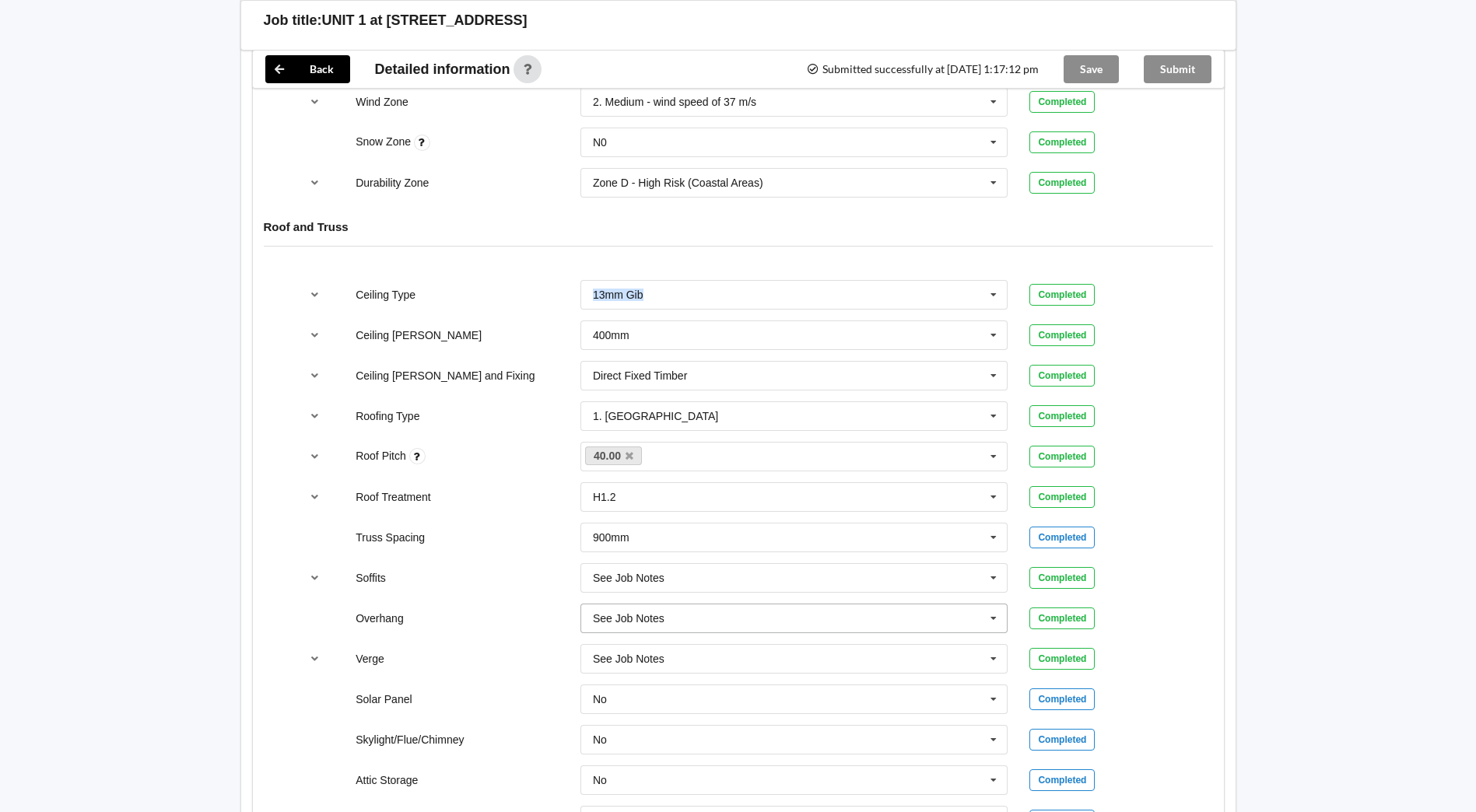
scroll to position [623, 0]
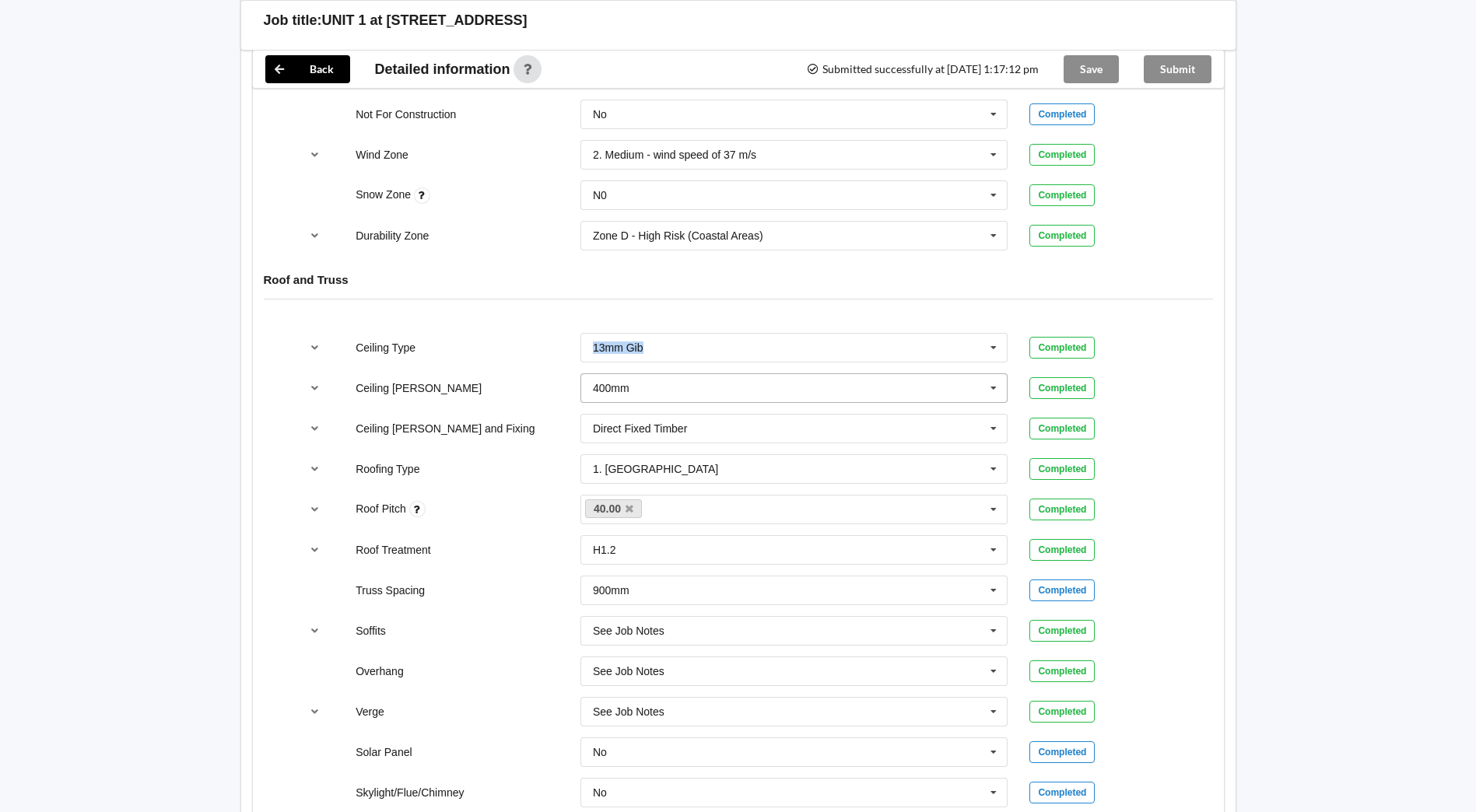
click at [605, 396] on input "text" at bounding box center [795, 388] width 426 height 28
click at [616, 486] on div "600mm" at bounding box center [794, 473] width 426 height 29
click at [1066, 385] on button "Confirm input" at bounding box center [1076, 387] width 93 height 25
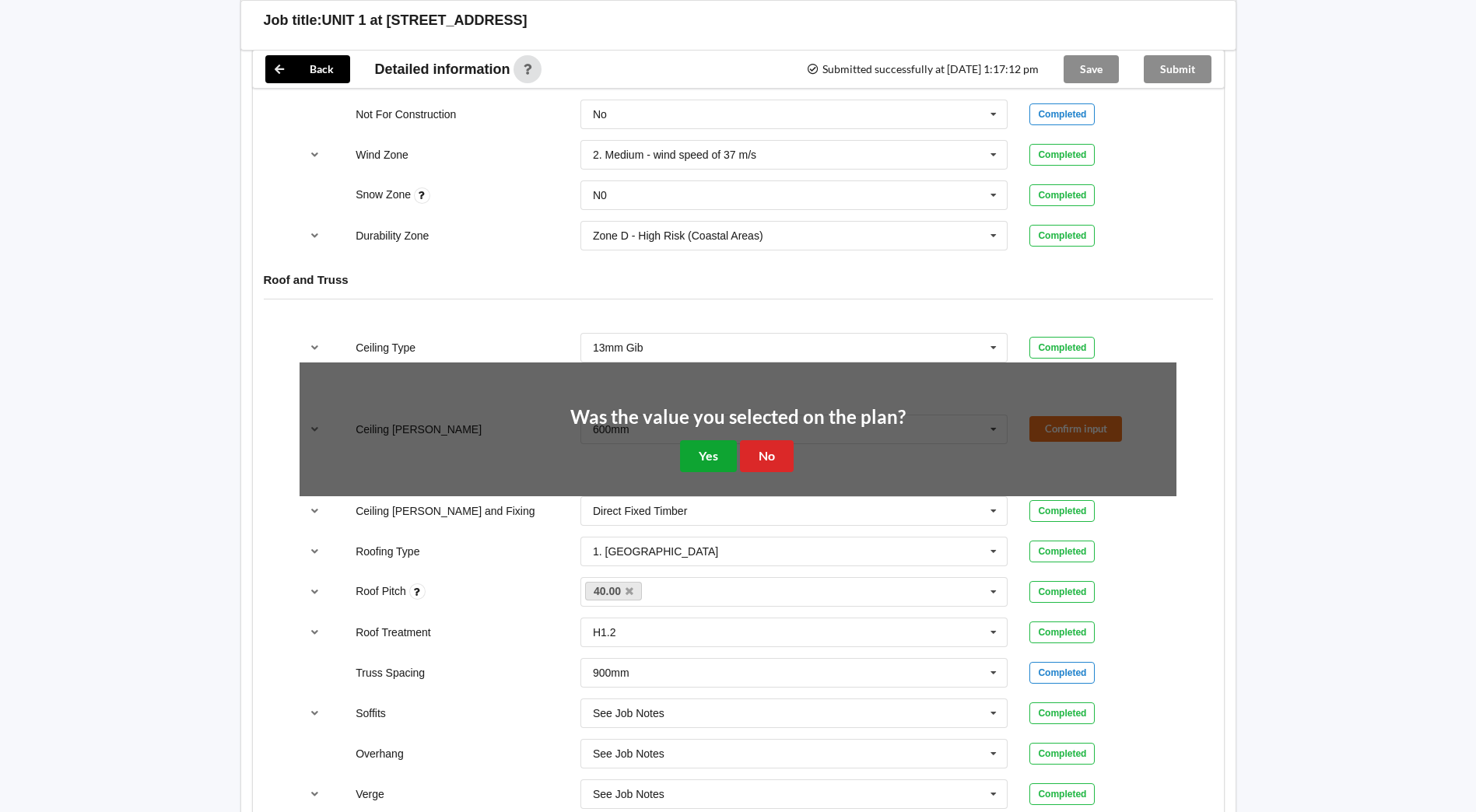
click at [703, 451] on button "Yes" at bounding box center [708, 456] width 57 height 32
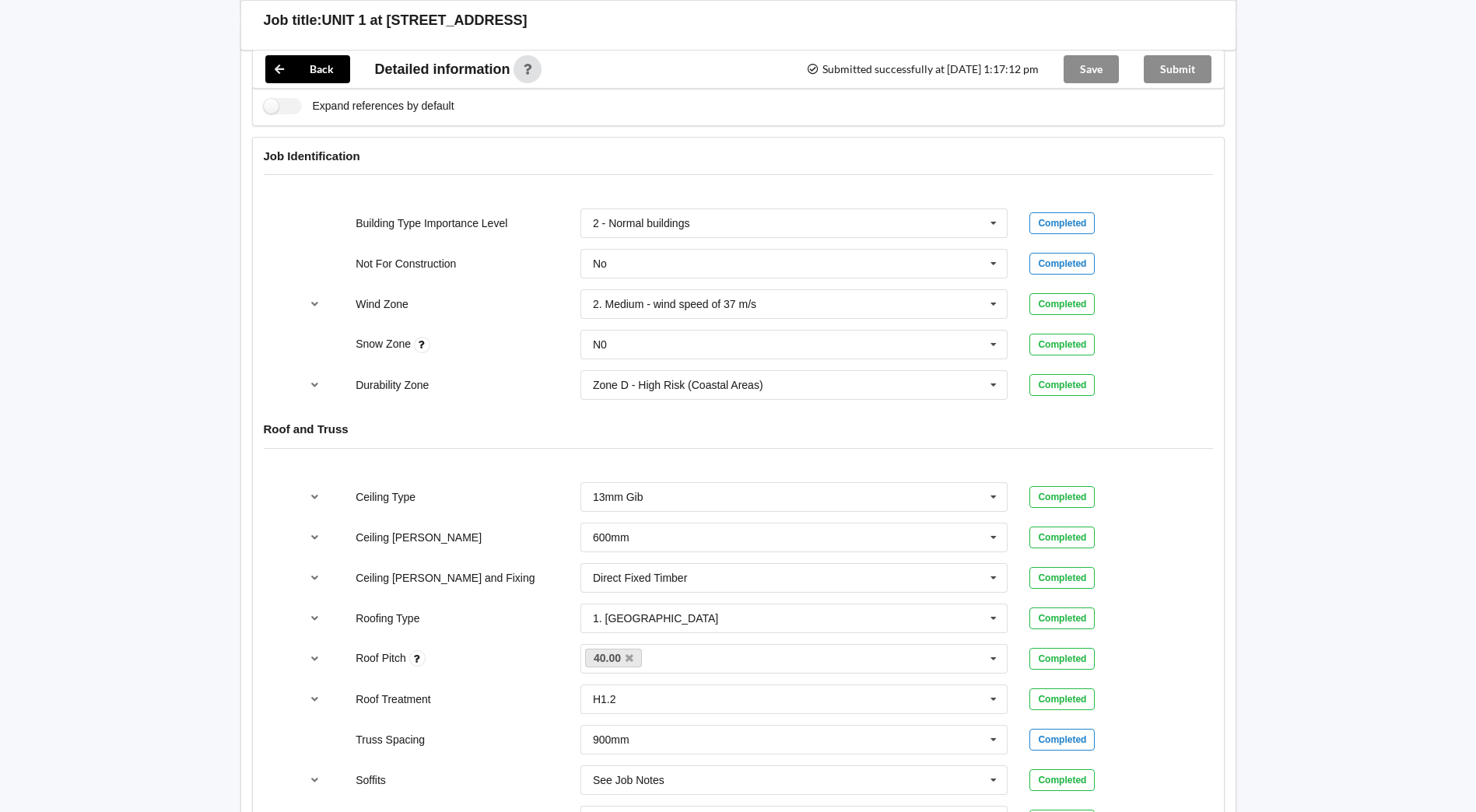
scroll to position [467, 0]
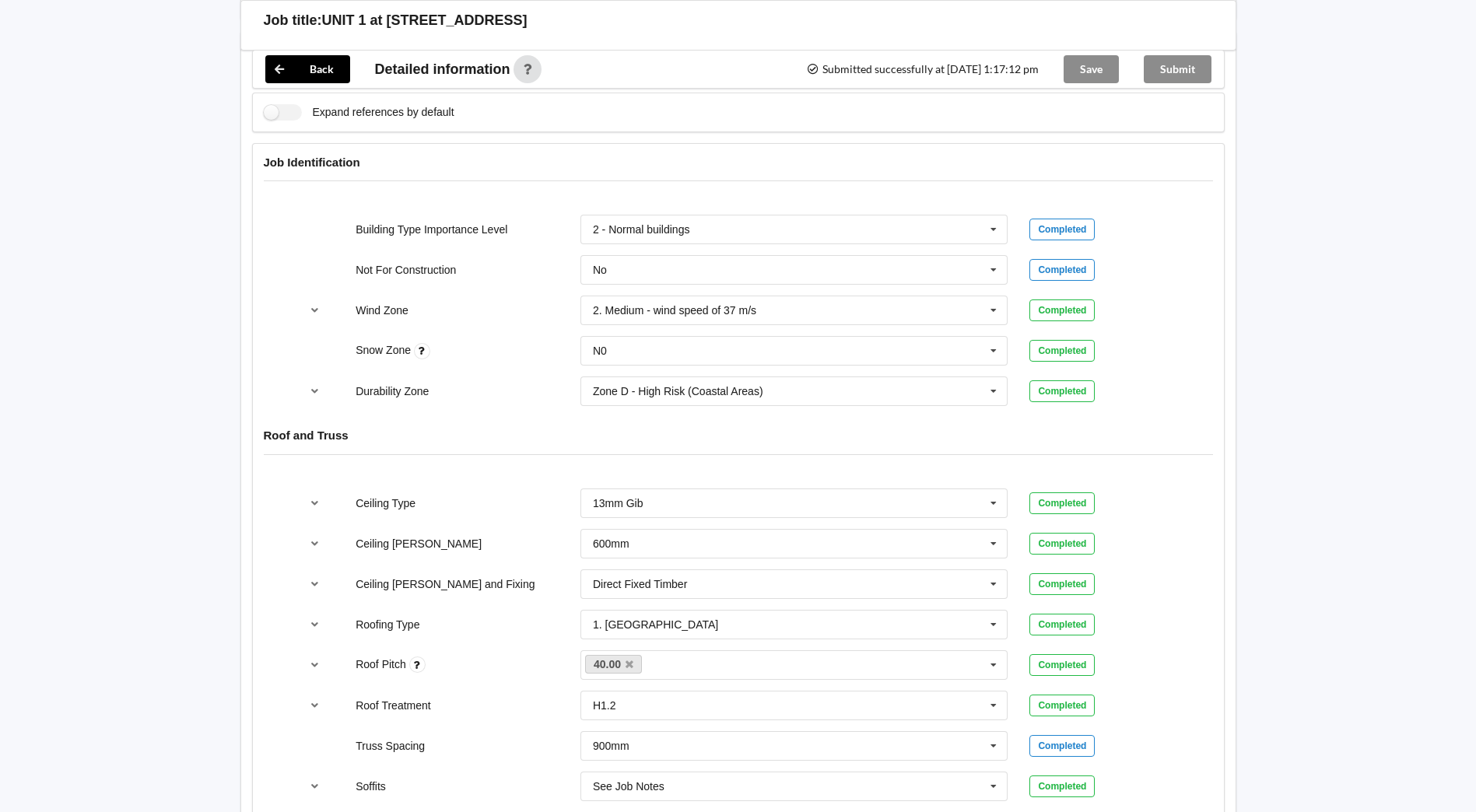
click at [1086, 57] on div "Save" at bounding box center [1092, 69] width 80 height 38
click at [734, 585] on input "text" at bounding box center [795, 584] width 426 height 28
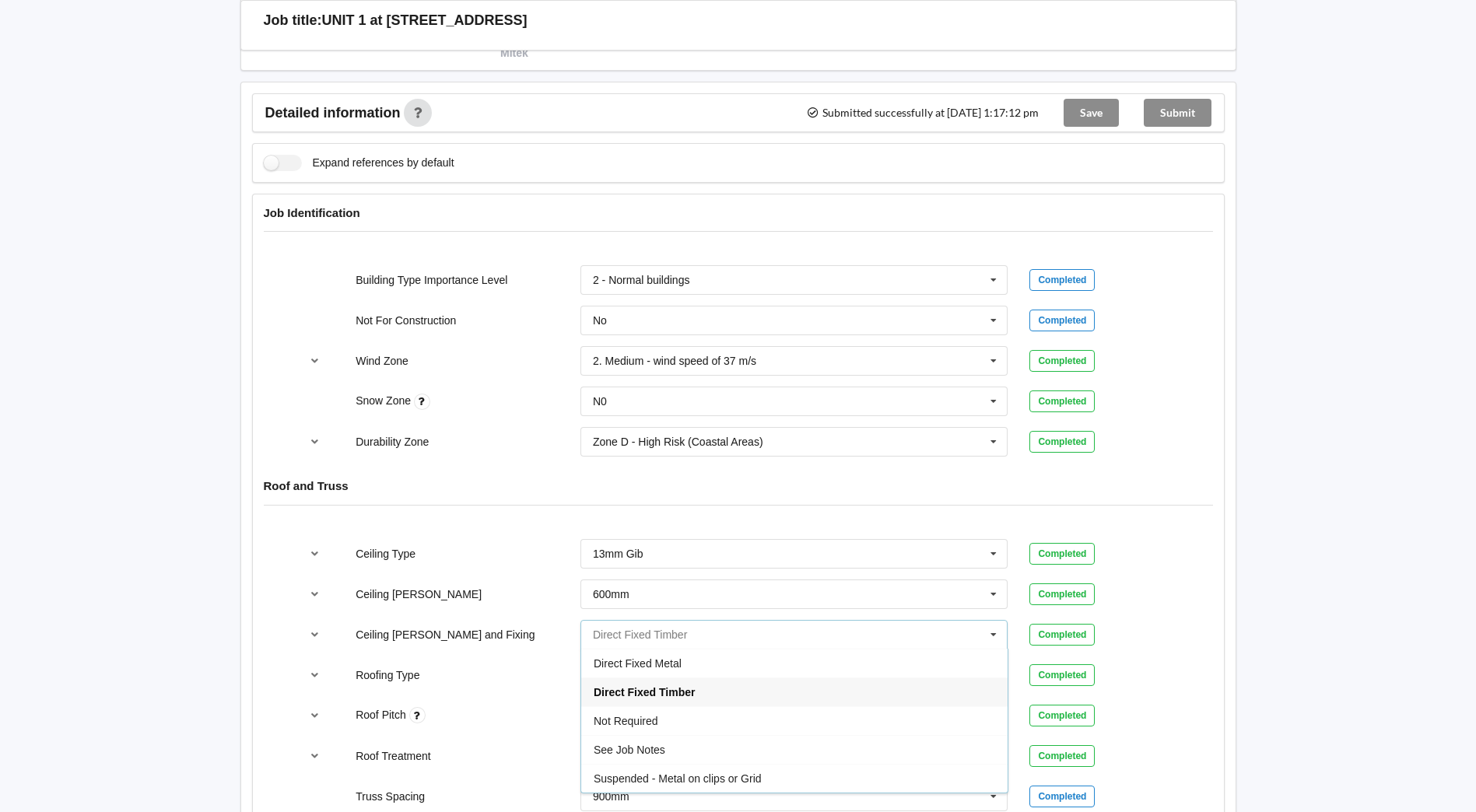
scroll to position [389, 0]
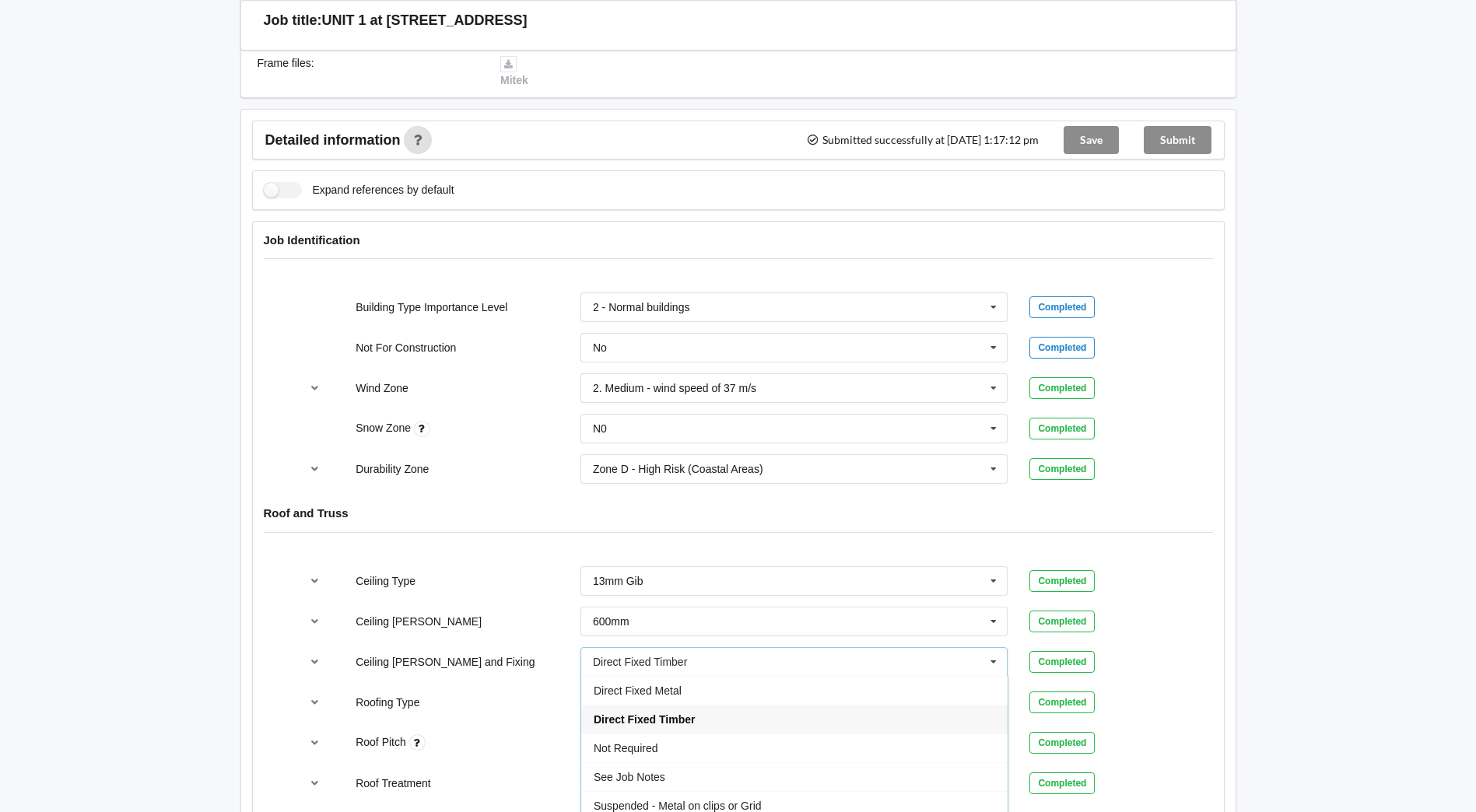
click at [410, 545] on div "Roof and Truss" at bounding box center [739, 525] width 971 height 60
click at [635, 666] on div "Direct Fixed Timber" at bounding box center [640, 662] width 94 height 10
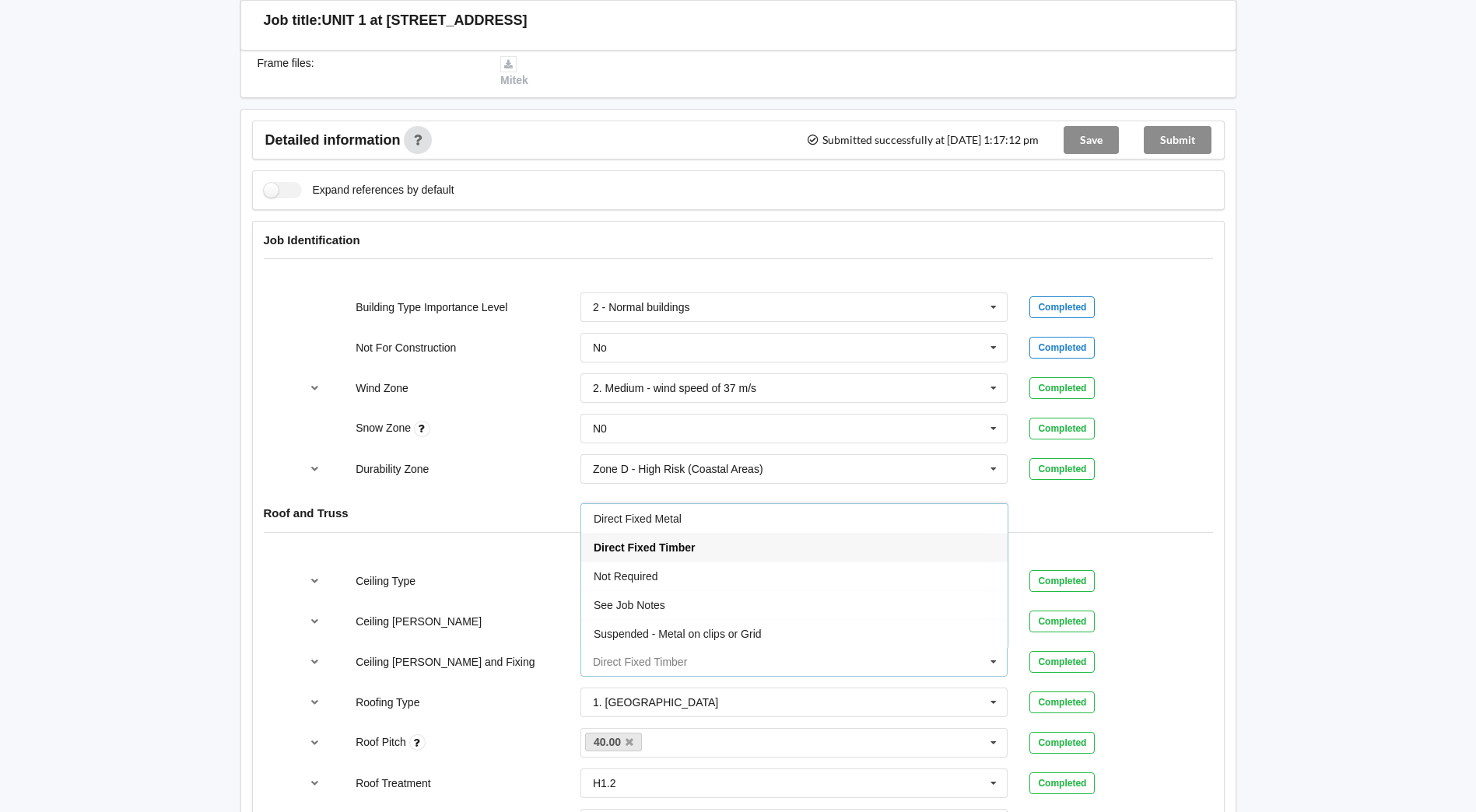
click at [635, 666] on input "text" at bounding box center [795, 662] width 426 height 28
click at [531, 577] on div "Ceiling Type" at bounding box center [457, 581] width 224 height 16
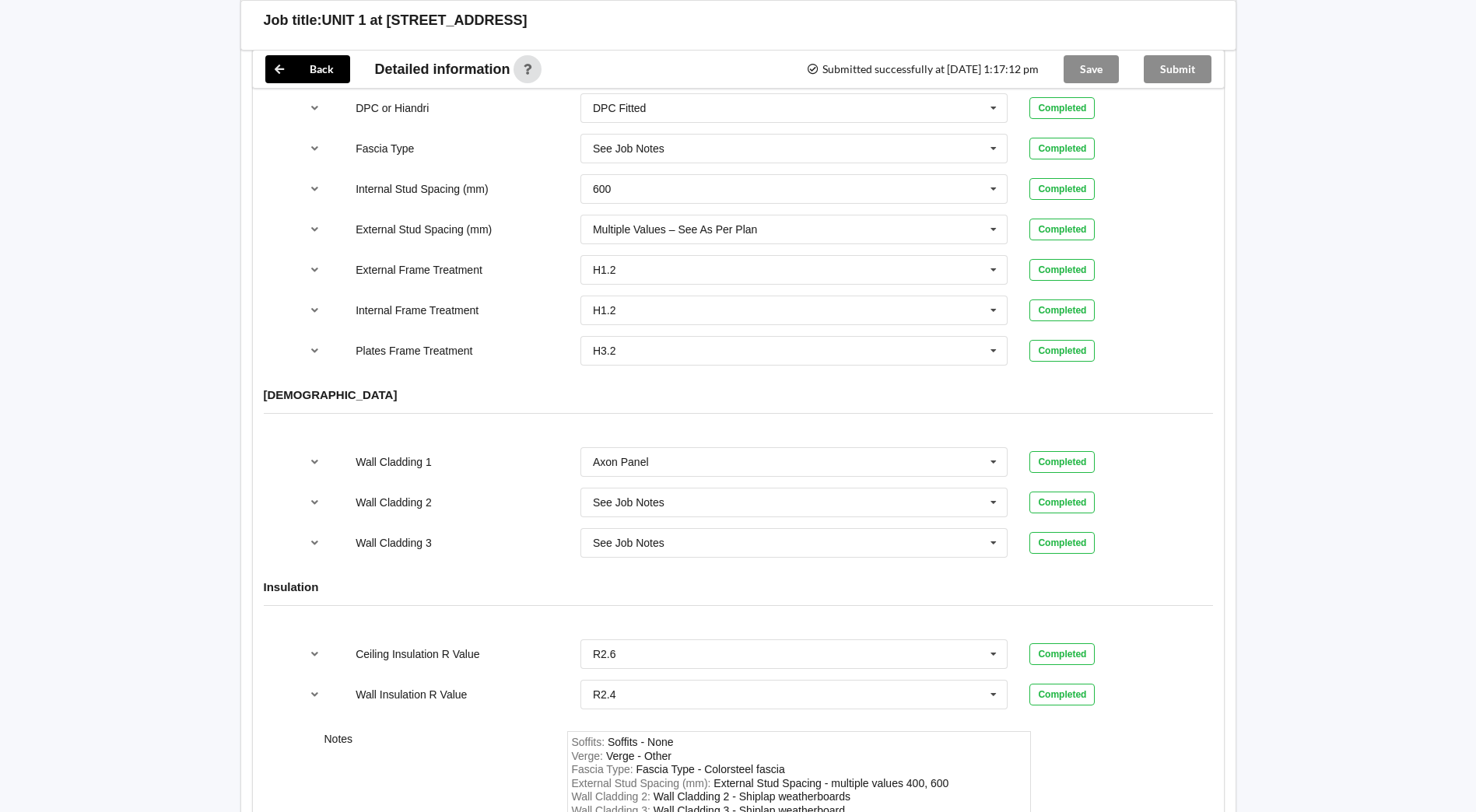
scroll to position [1781, 0]
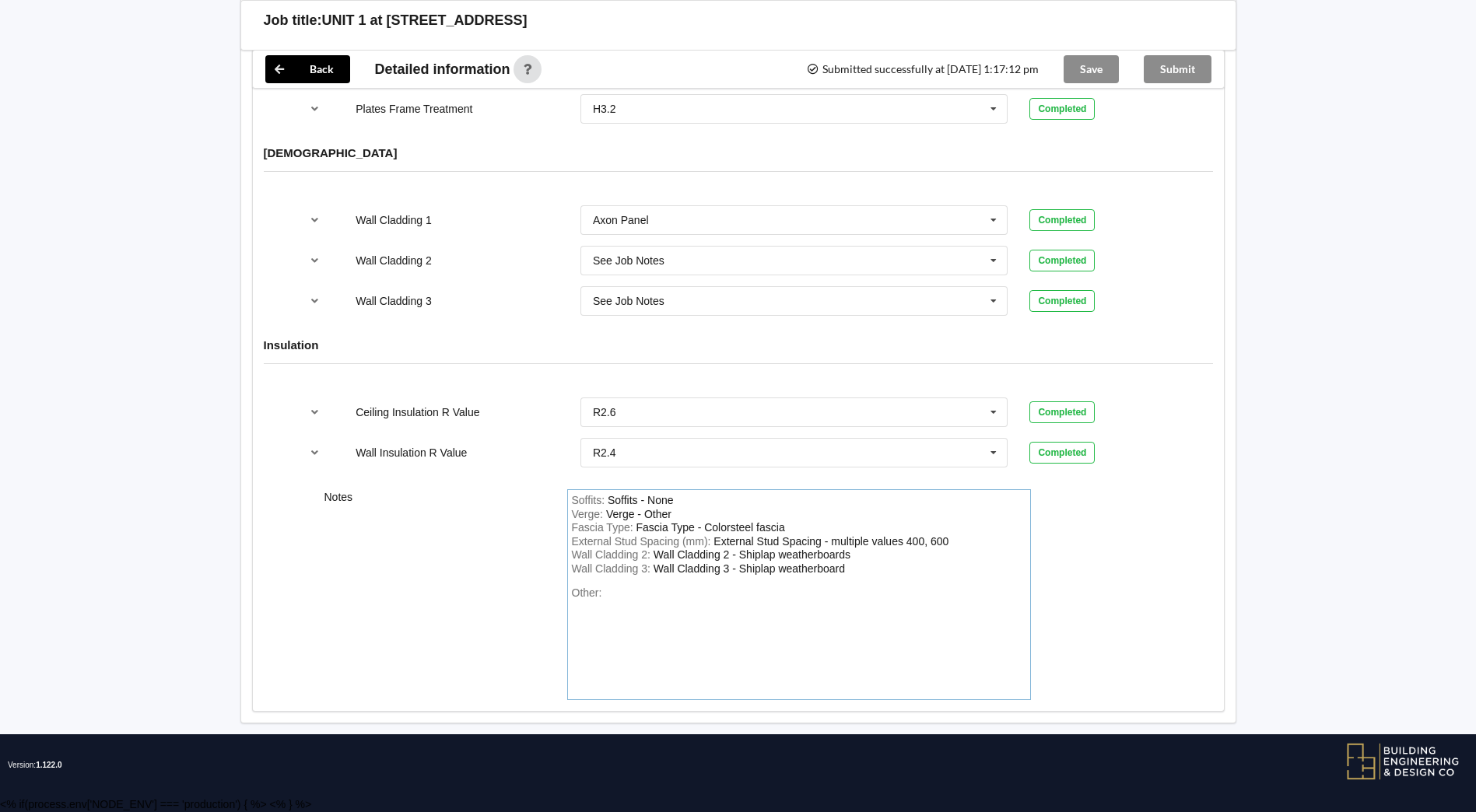
drag, startPoint x: 822, startPoint y: 613, endPoint x: 506, endPoint y: 497, distance: 336.6
click at [506, 497] on div "Notes Soffits : Soffits - None Verge : Verge - Other Fascia Type : Fascia Type …" at bounding box center [739, 595] width 971 height 232
drag, startPoint x: 843, startPoint y: 567, endPoint x: 459, endPoint y: 452, distance: 400.9
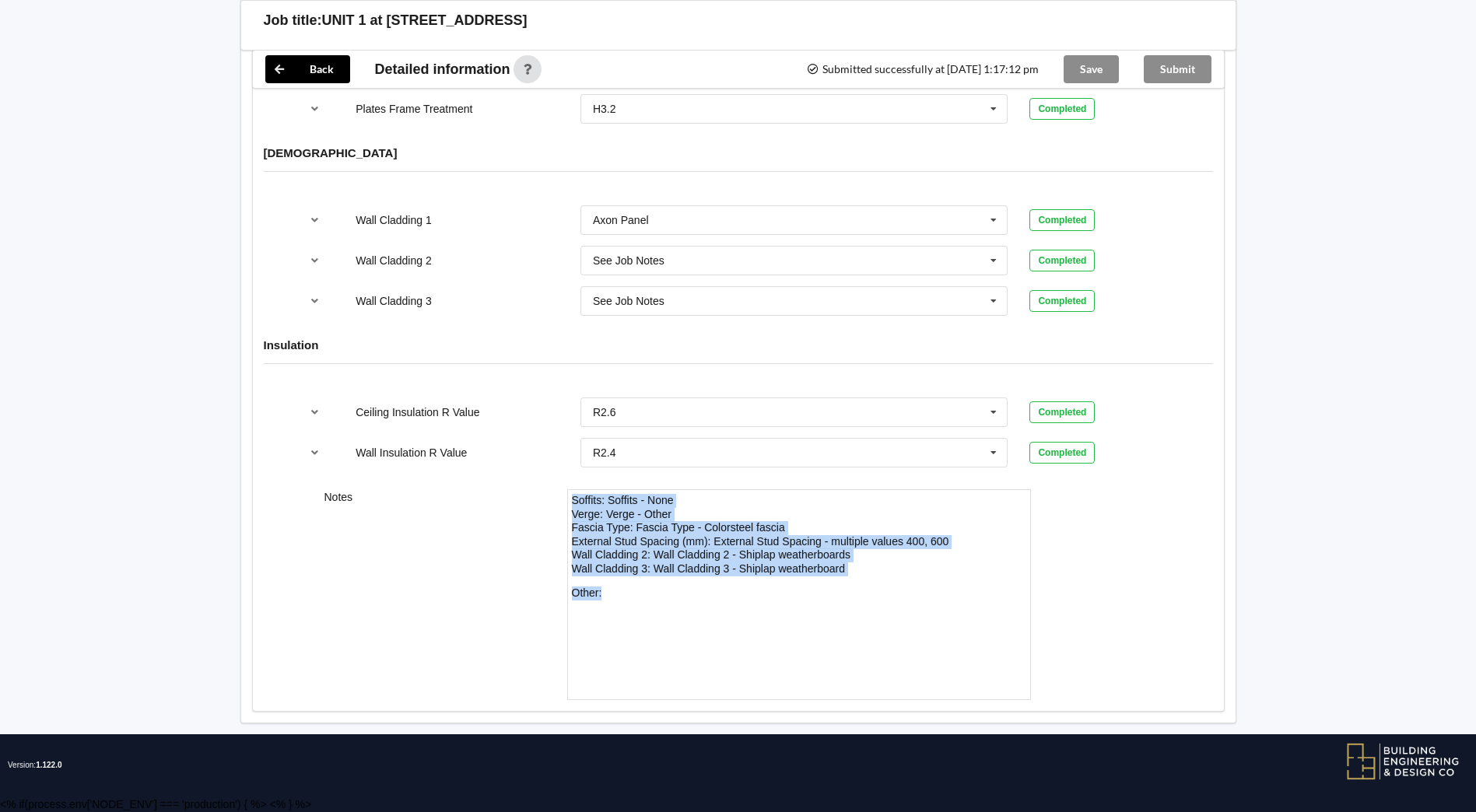
drag, startPoint x: 571, startPoint y: 499, endPoint x: 901, endPoint y: 606, distance: 346.9
click at [901, 606] on div "Soffits : Soffits - None Verge : Verge - Other Fascia Type : Fascia Type - Colo…" at bounding box center [798, 594] width 464 height 210
copy div "Soffits : Soffits - None Verge : Verge - Other Fascia Type : Fascia Type - Colo…"
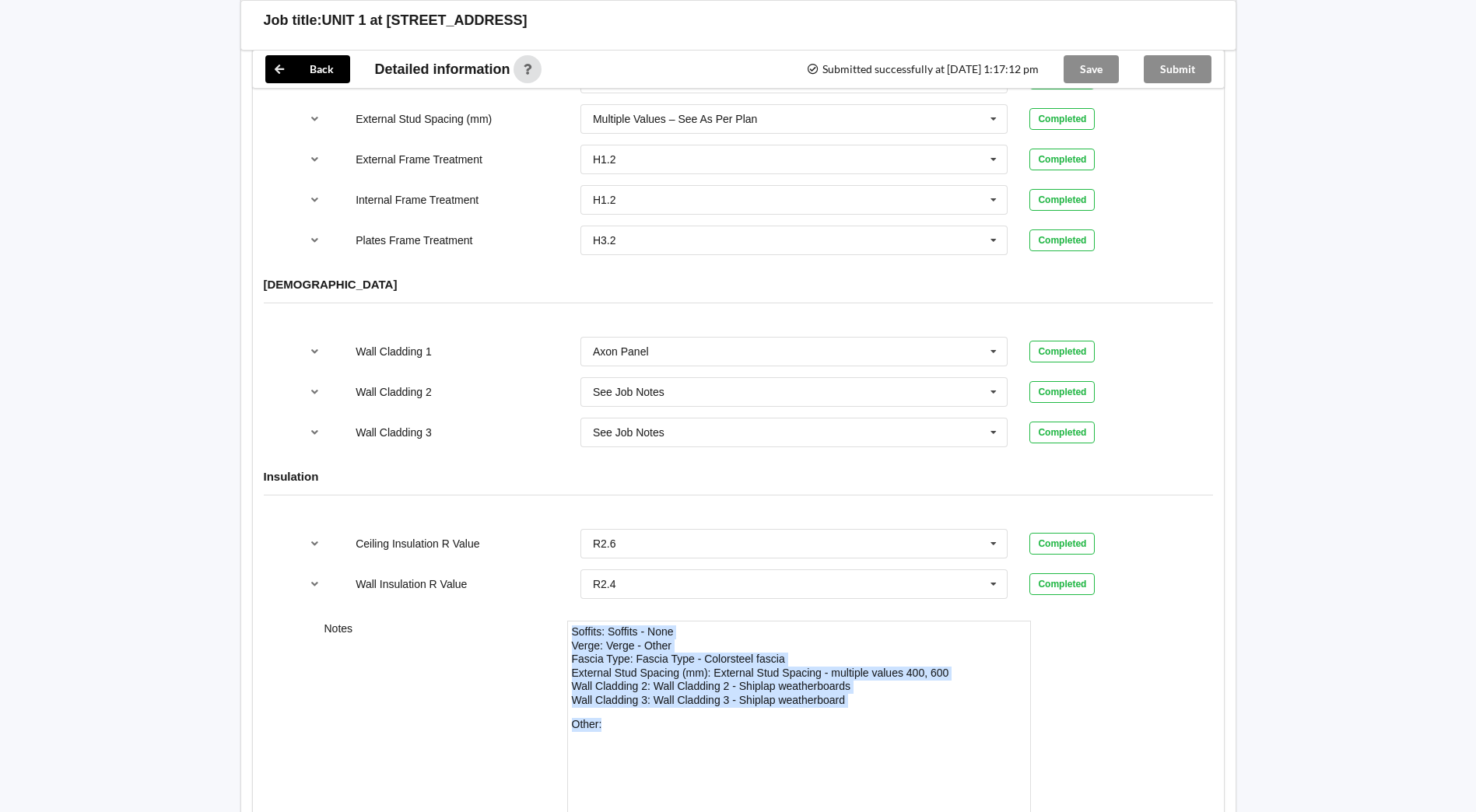
scroll to position [1703, 0]
